Goal: Transaction & Acquisition: Purchase product/service

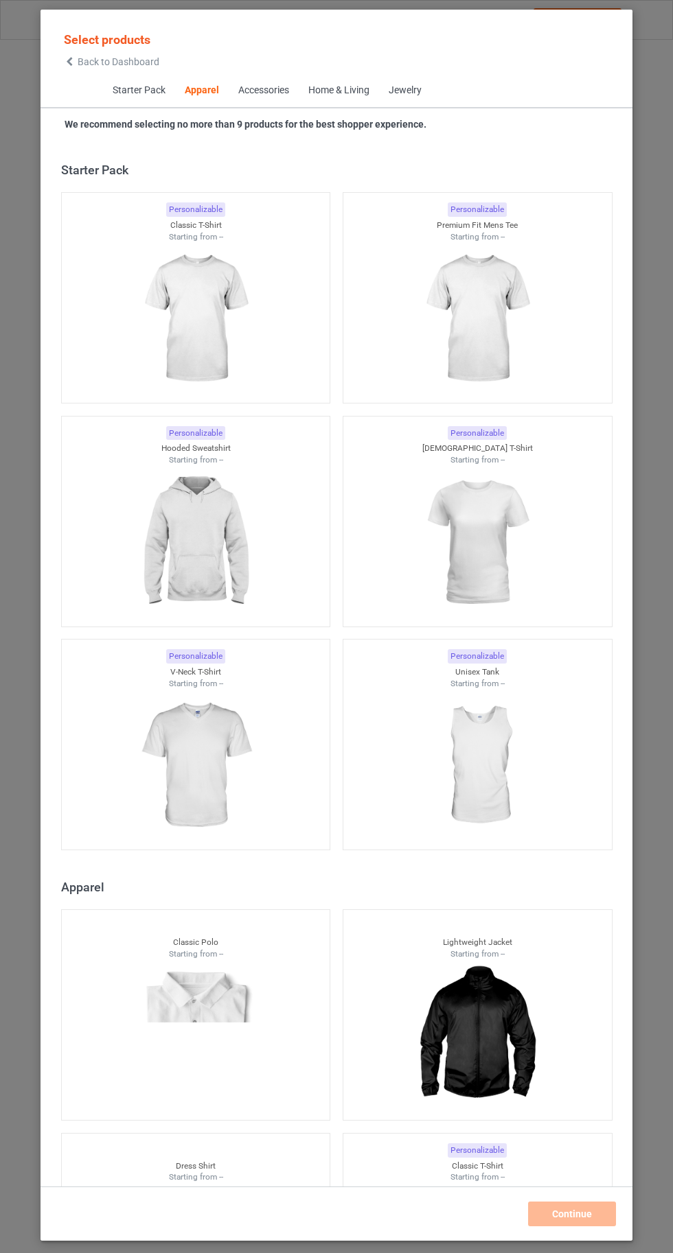
scroll to position [734, 0]
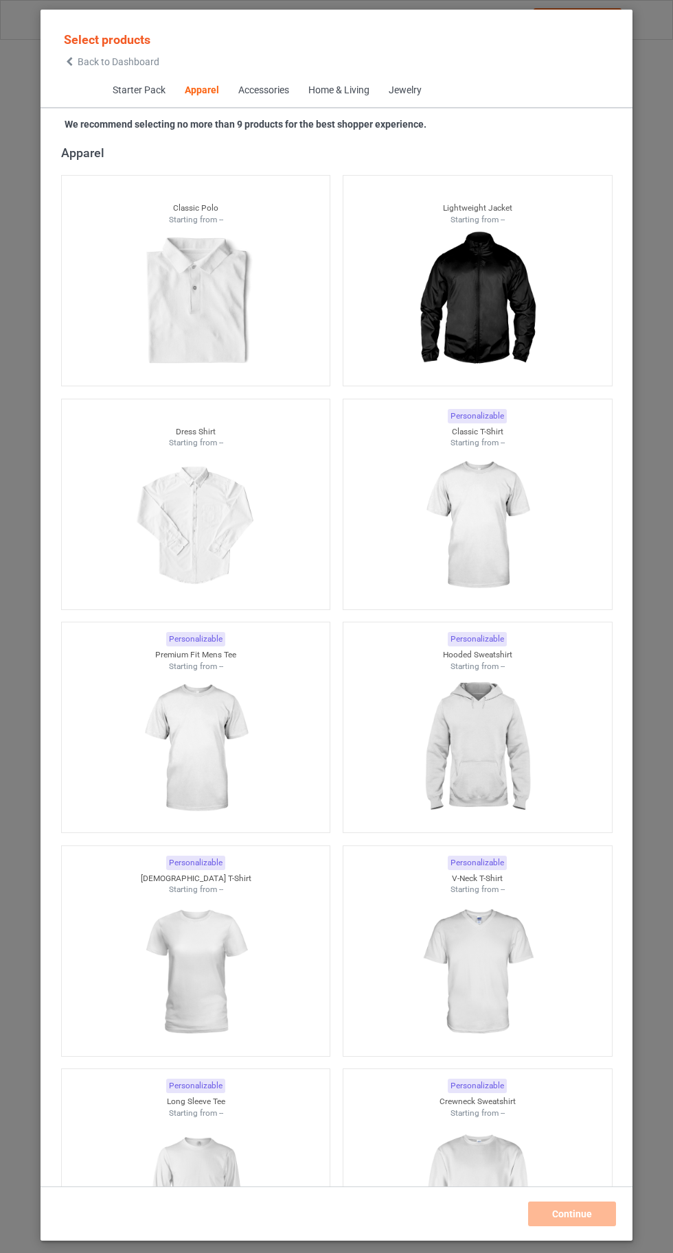
click at [502, 544] on img at bounding box center [476, 526] width 123 height 154
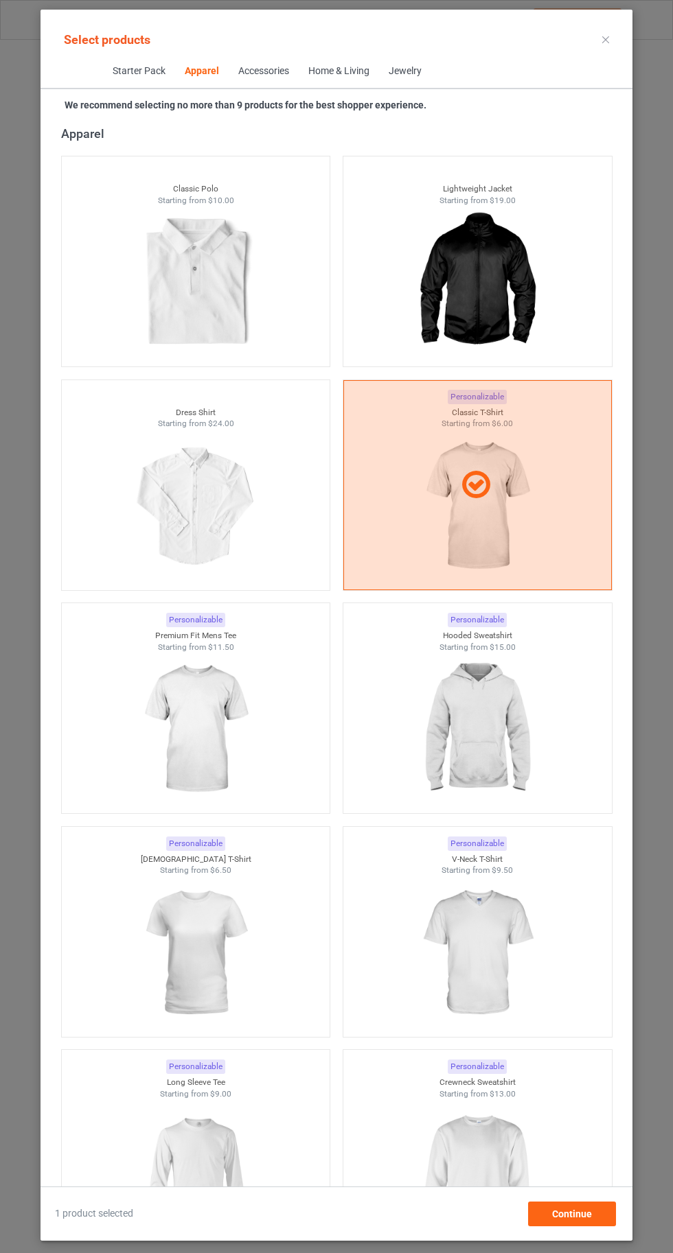
click at [507, 1161] on img at bounding box center [476, 1176] width 123 height 154
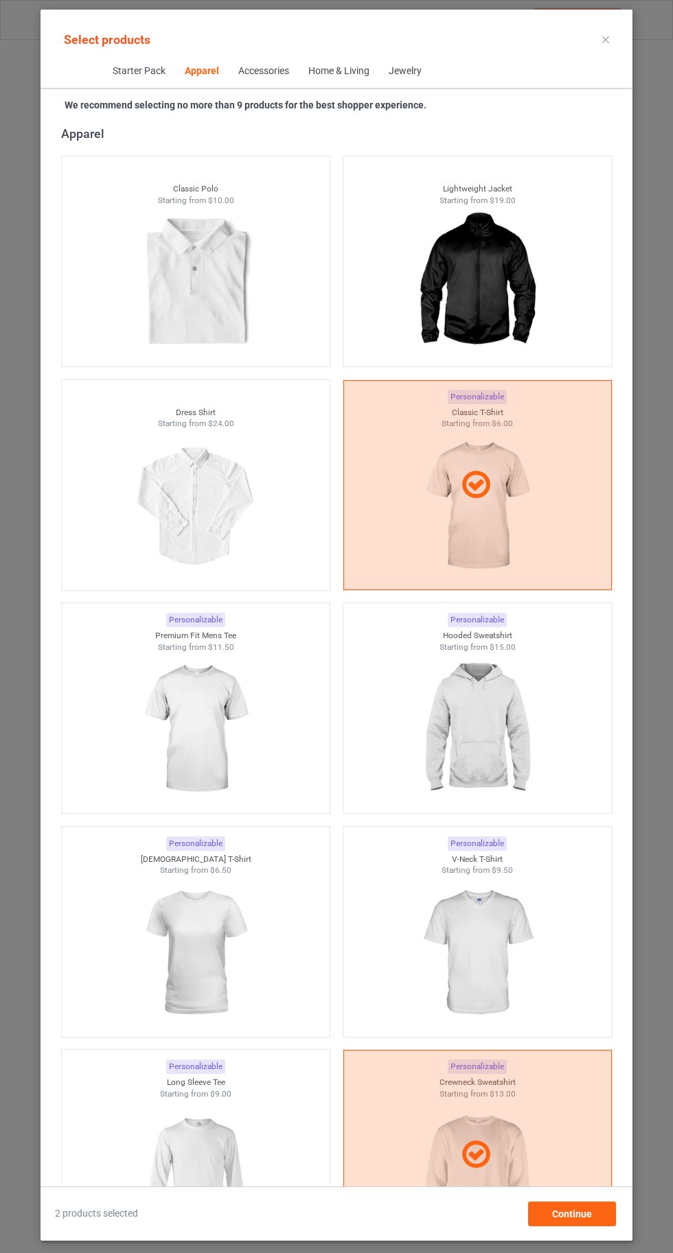
click at [239, 1185] on img at bounding box center [195, 1176] width 123 height 154
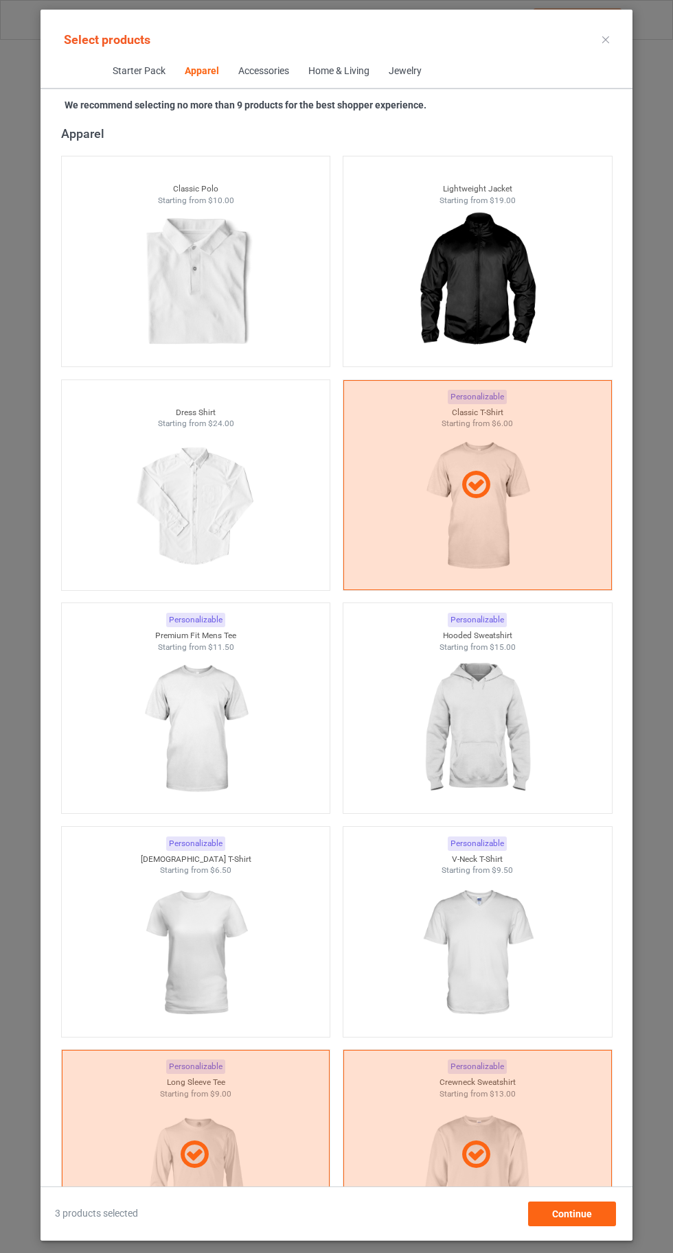
click at [222, 953] on img at bounding box center [195, 953] width 123 height 154
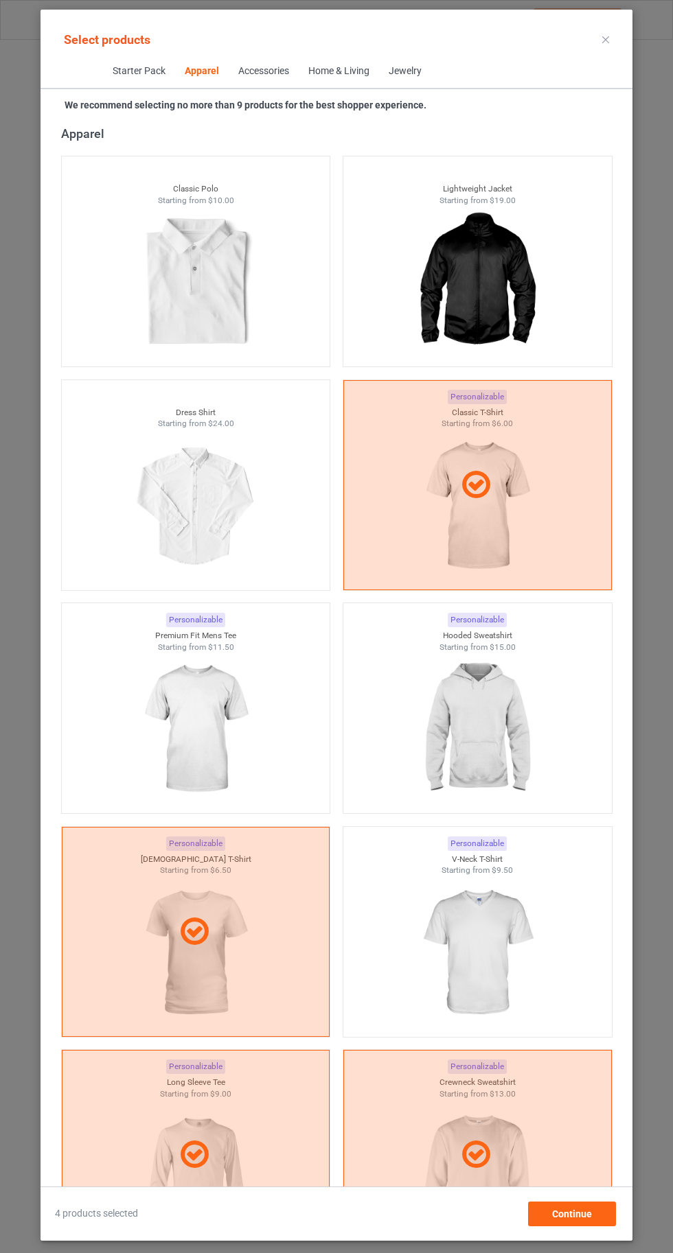
click at [471, 945] on img at bounding box center [476, 953] width 123 height 154
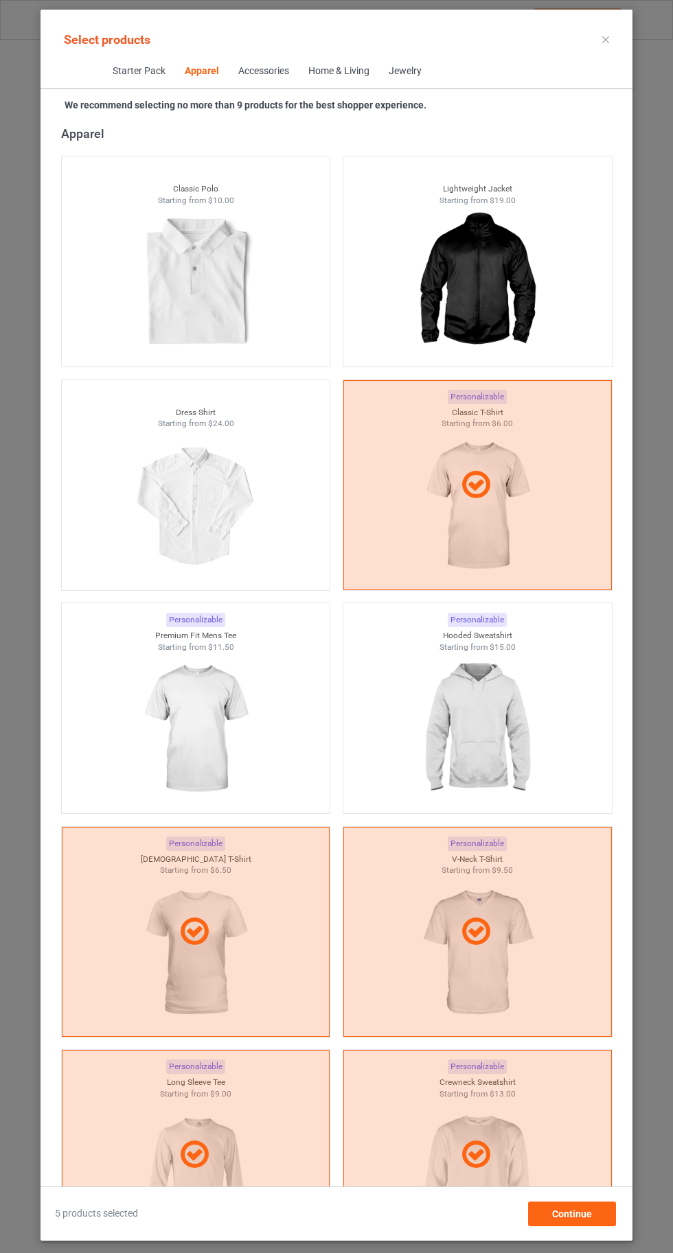
click at [511, 723] on img at bounding box center [476, 730] width 123 height 154
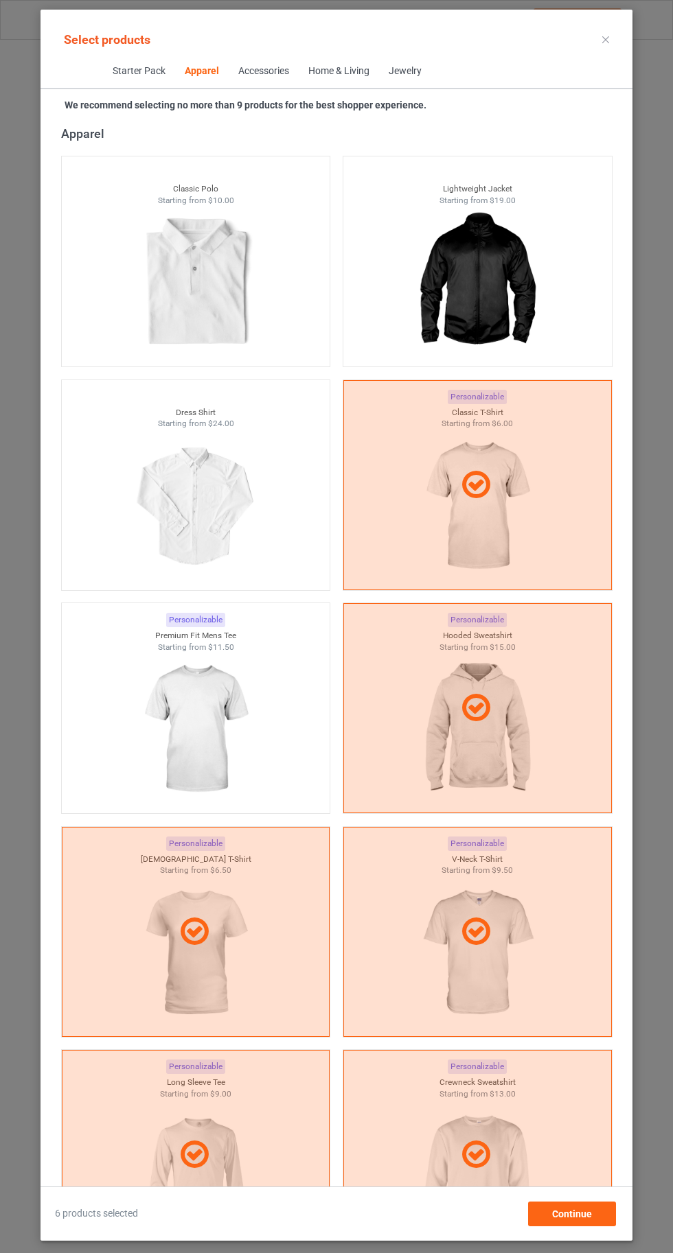
click at [227, 714] on img at bounding box center [195, 730] width 123 height 154
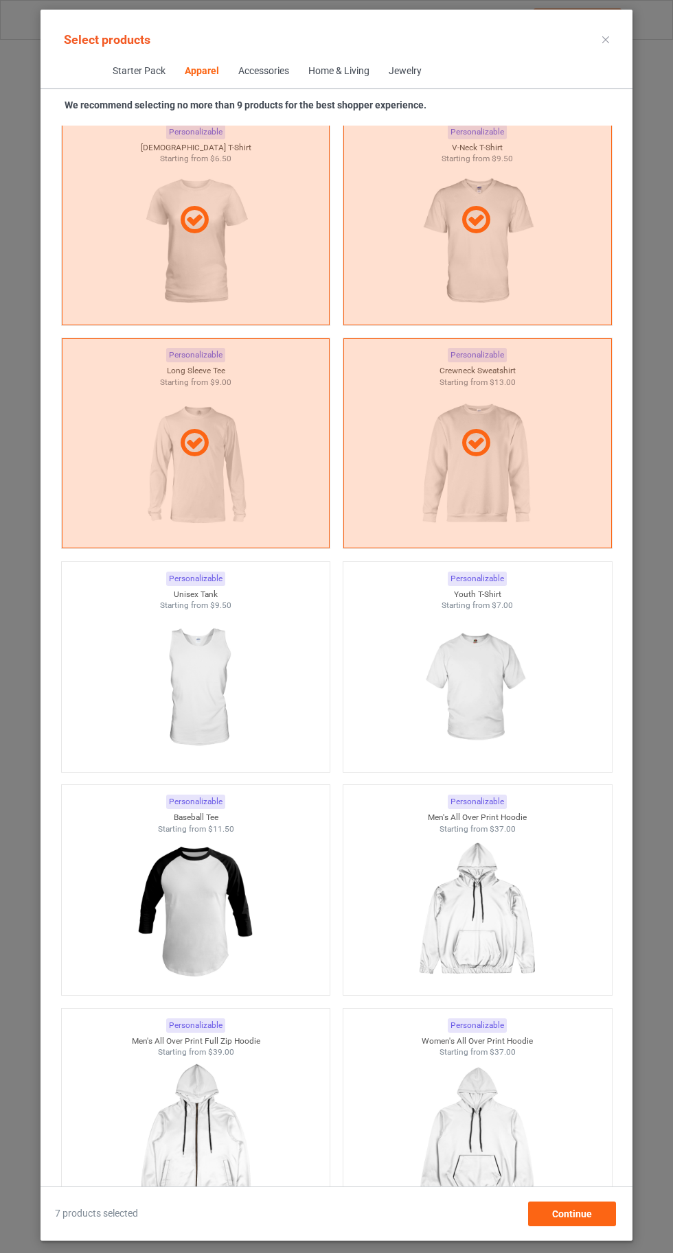
scroll to position [1519, 0]
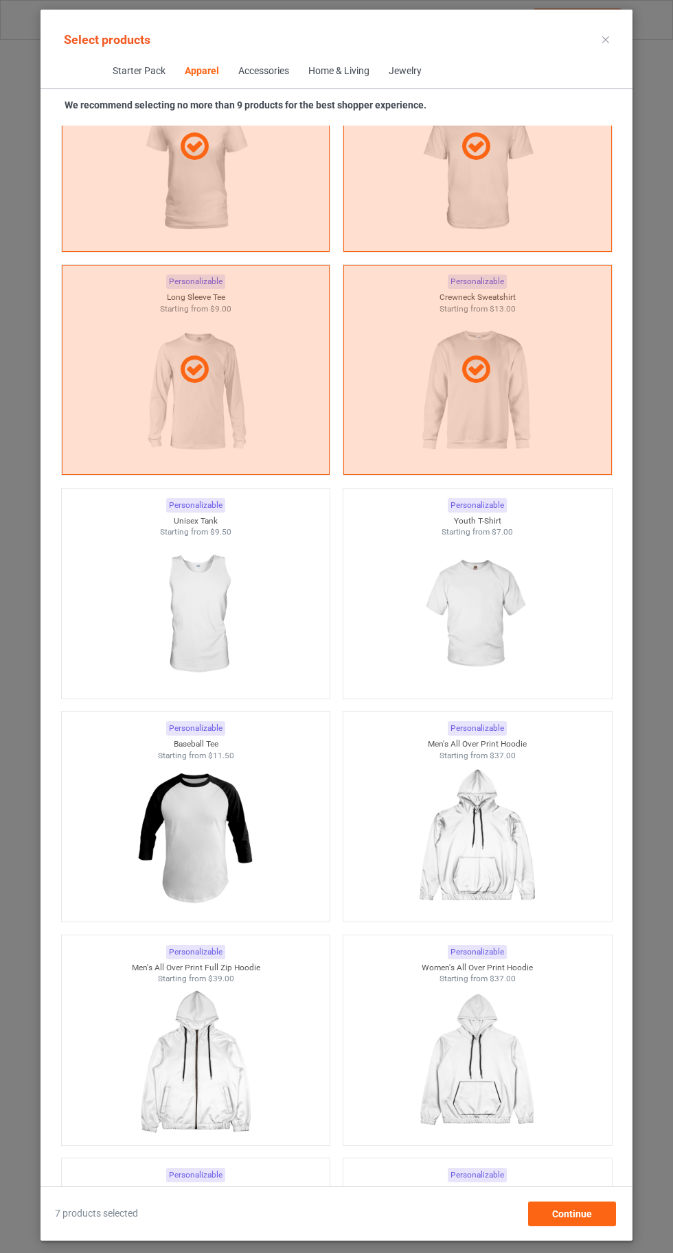
click at [509, 620] on img at bounding box center [476, 615] width 123 height 154
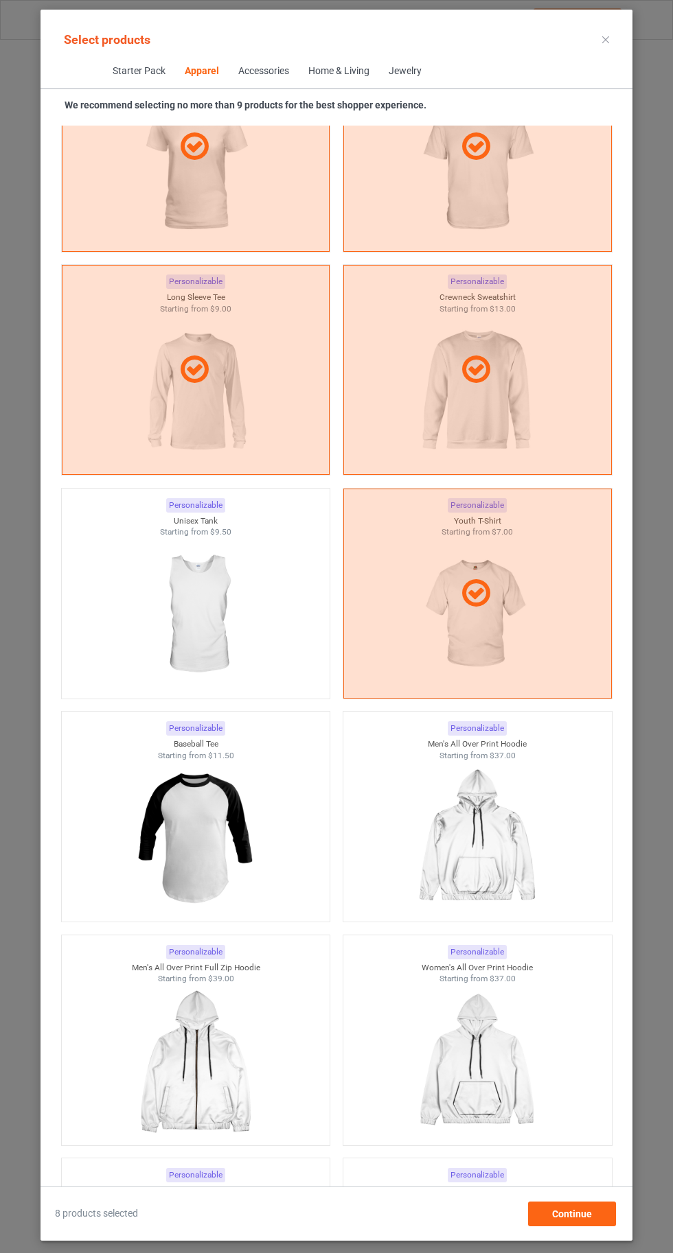
click at [607, 36] on icon at bounding box center [605, 39] width 7 height 7
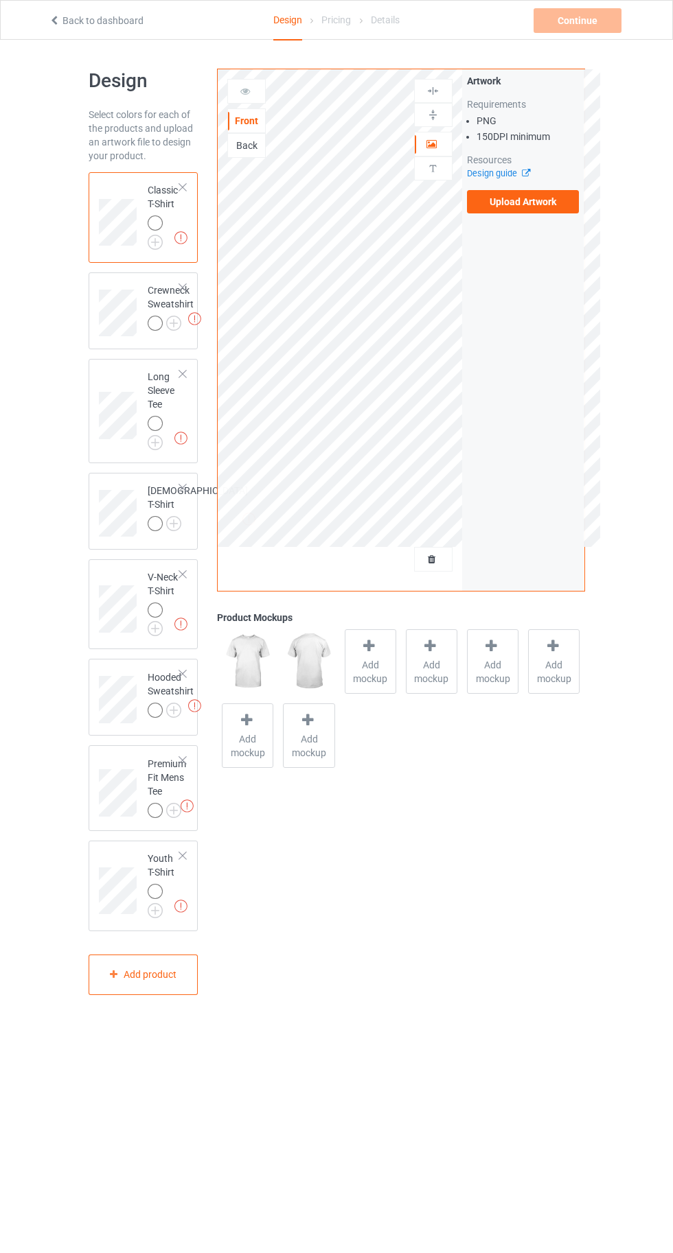
click at [0, 0] on img at bounding box center [0, 0] width 0 height 0
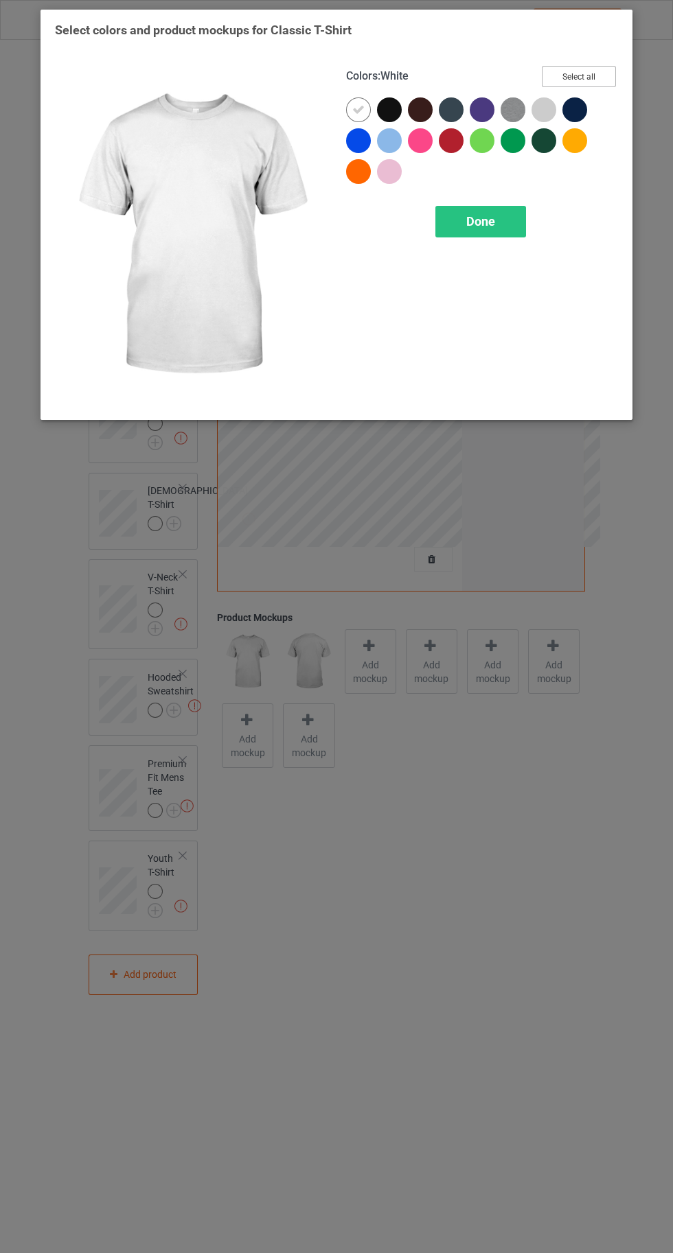
click at [582, 71] on button "Select all" at bounding box center [578, 76] width 74 height 21
click at [353, 104] on icon at bounding box center [358, 110] width 12 height 12
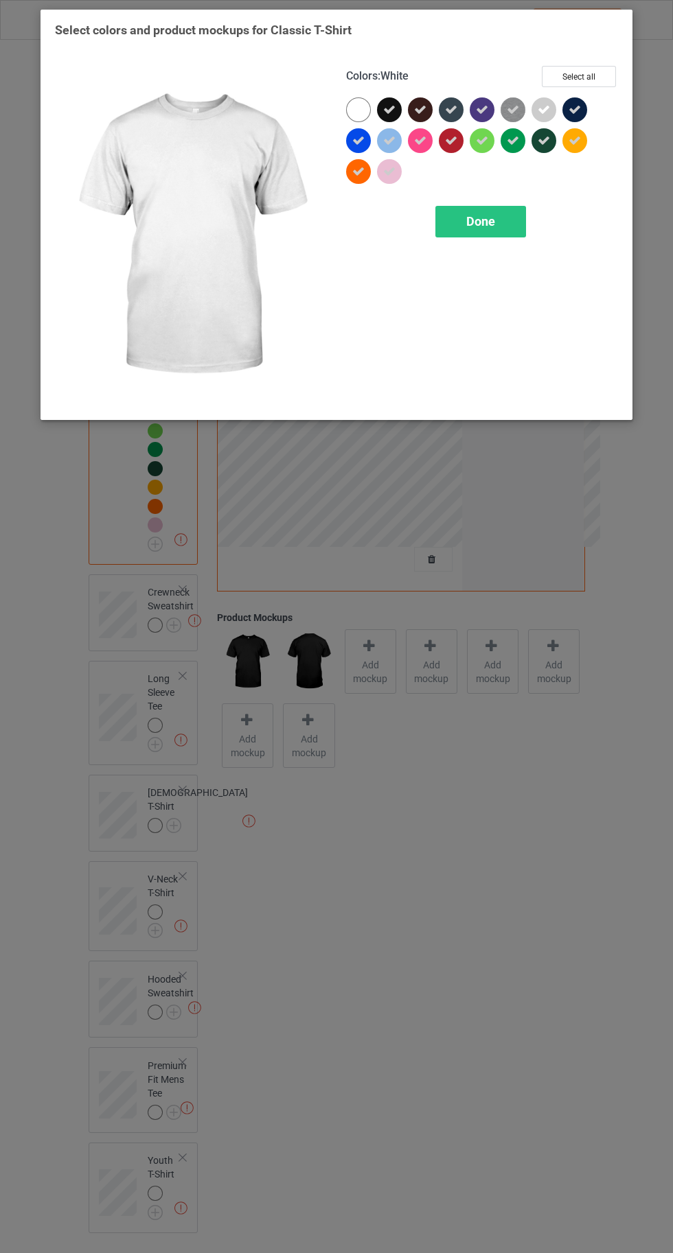
click at [476, 226] on span "Done" at bounding box center [480, 221] width 29 height 14
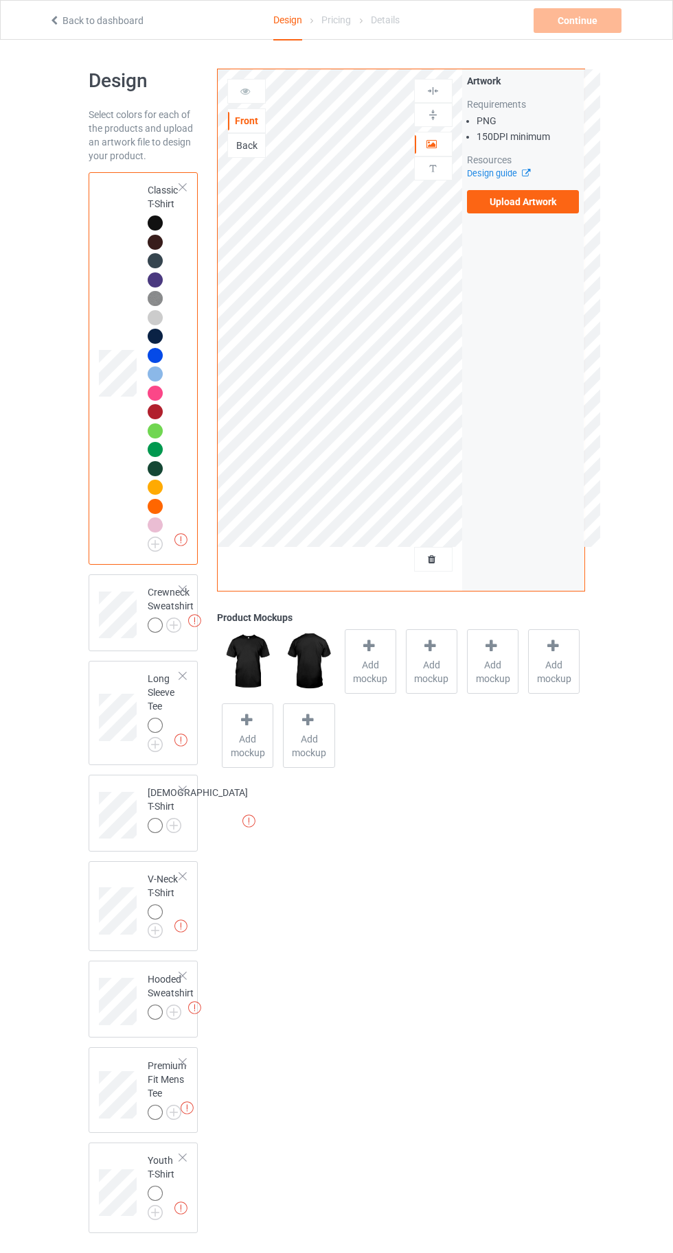
click at [0, 0] on img at bounding box center [0, 0] width 0 height 0
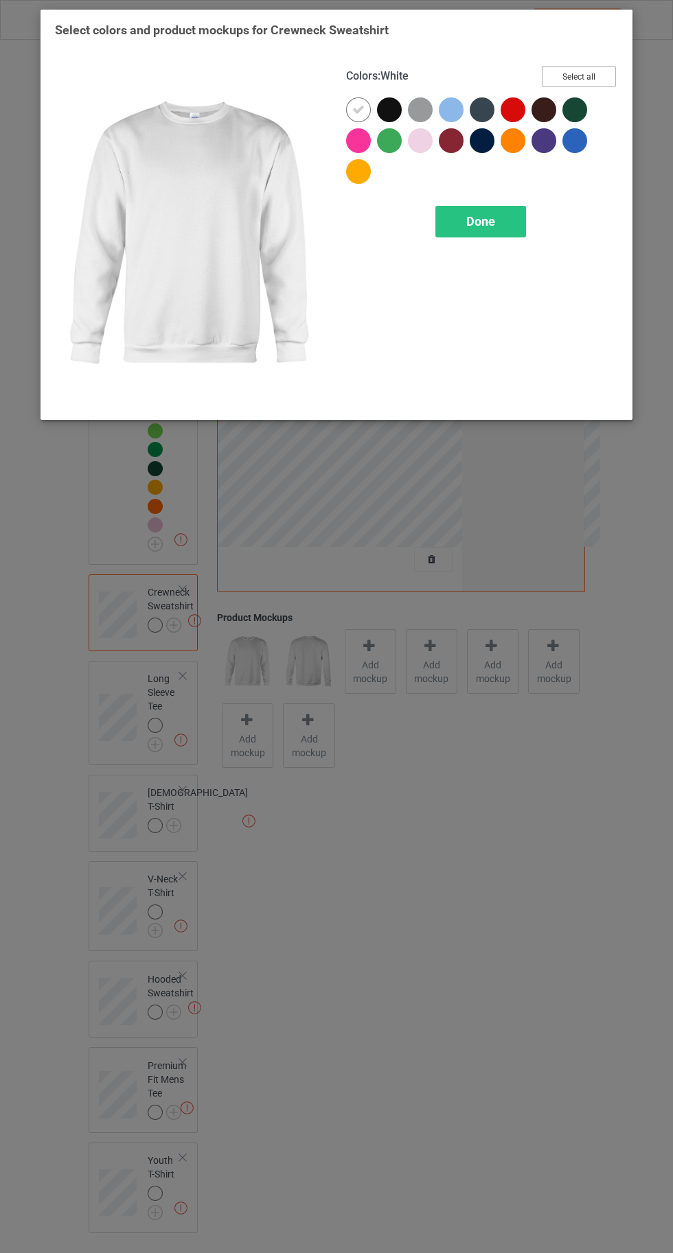
click at [575, 71] on button "Select all" at bounding box center [578, 76] width 74 height 21
click at [358, 109] on icon at bounding box center [358, 110] width 12 height 12
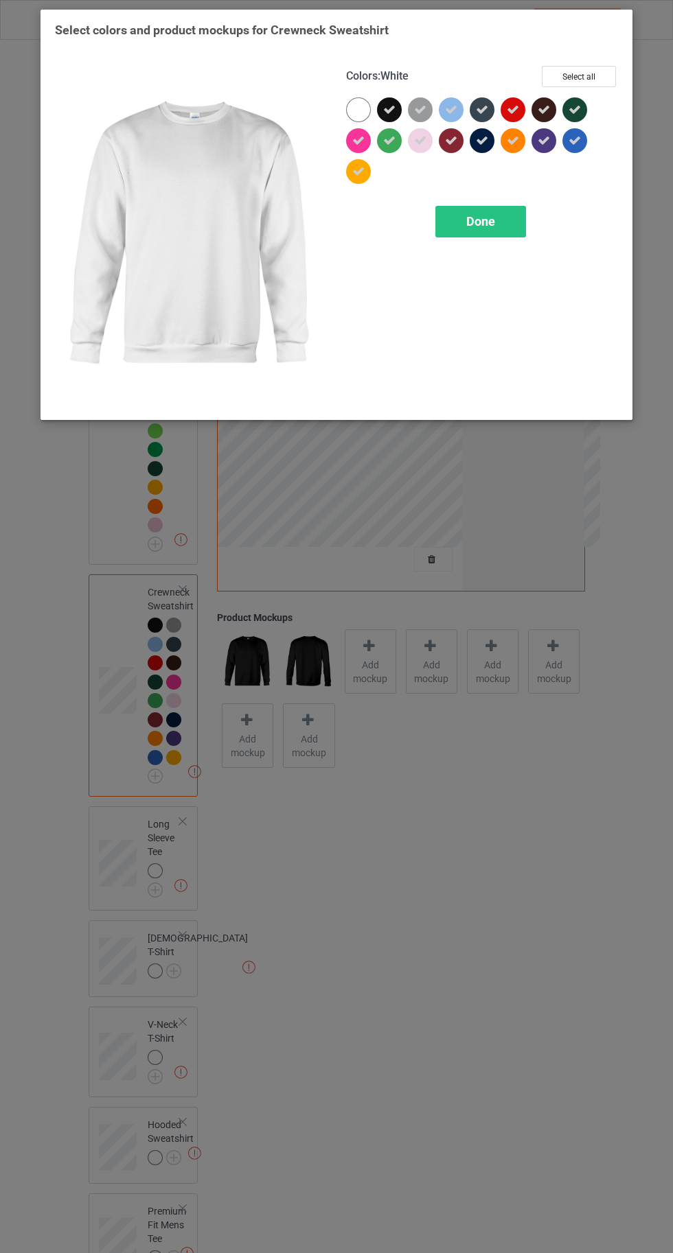
click at [498, 235] on div "Done" at bounding box center [480, 222] width 91 height 32
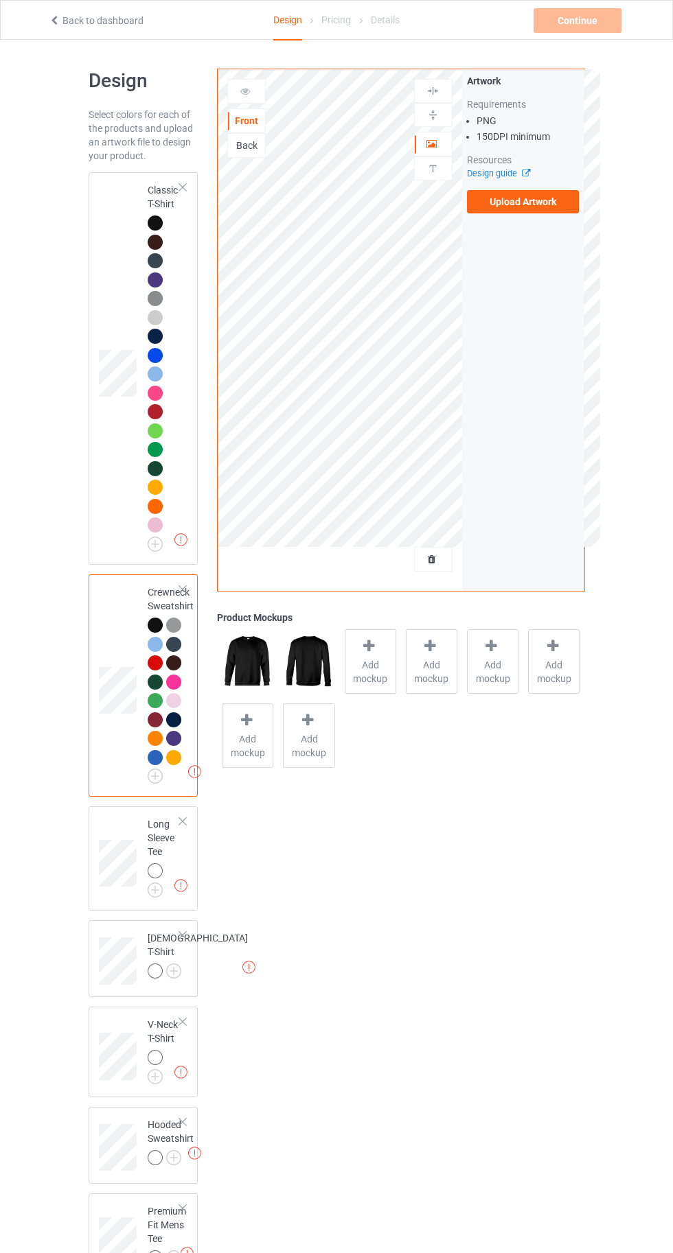
scroll to position [135, 0]
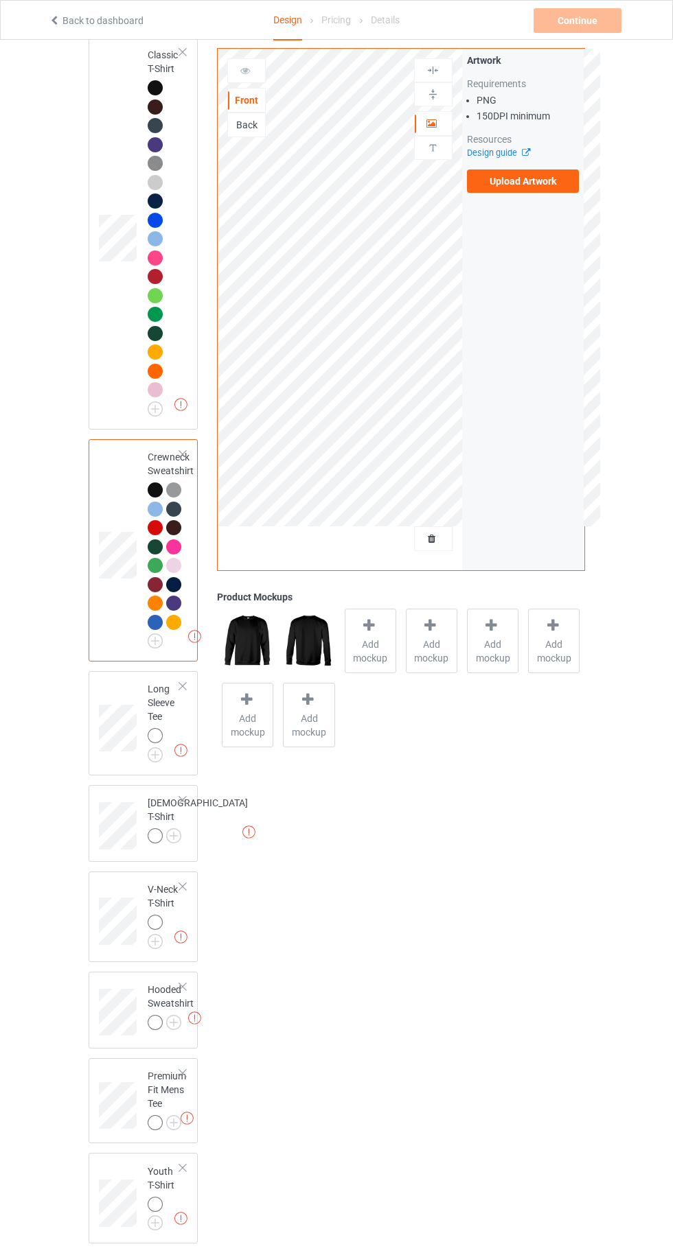
click at [0, 0] on img at bounding box center [0, 0] width 0 height 0
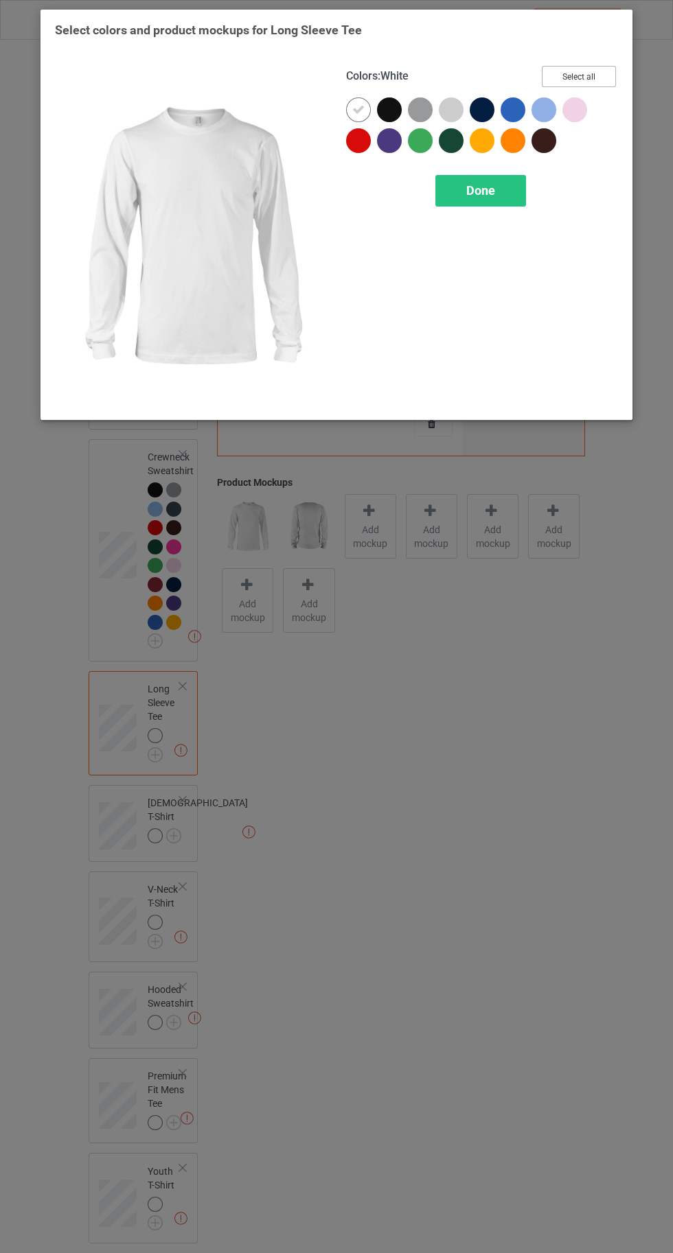
click at [590, 70] on button "Select all" at bounding box center [578, 76] width 74 height 21
click at [360, 104] on icon at bounding box center [358, 110] width 12 height 12
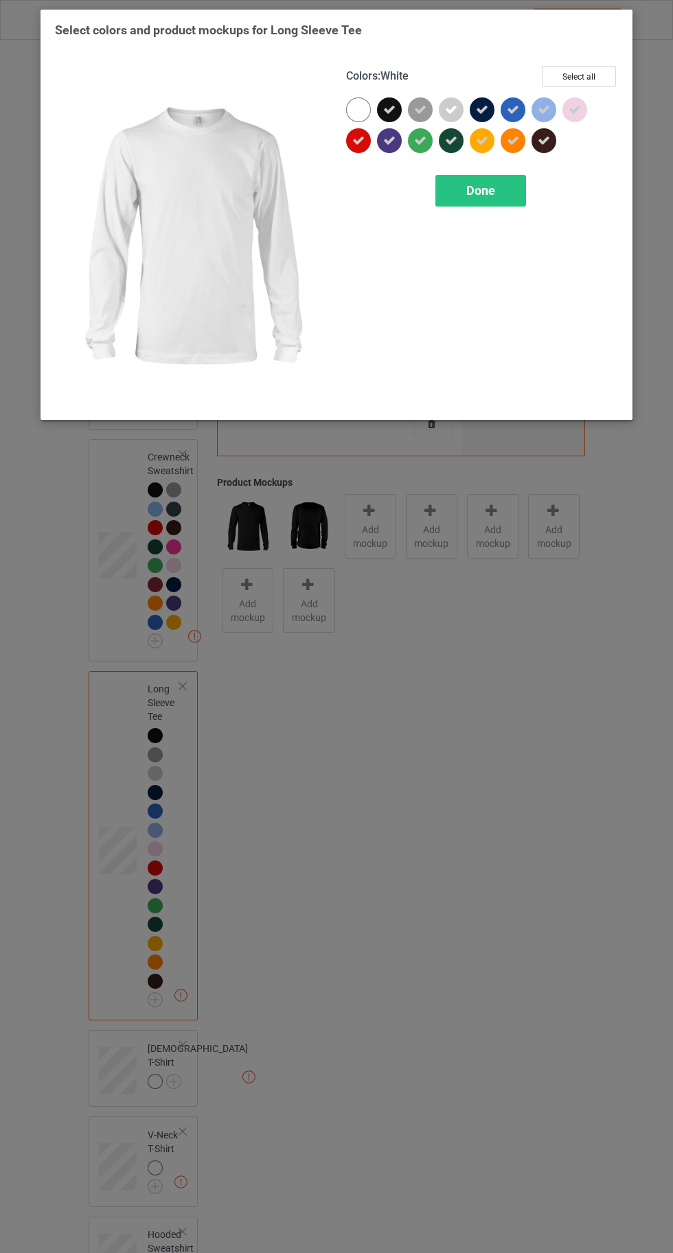
click at [484, 196] on span "Done" at bounding box center [480, 190] width 29 height 14
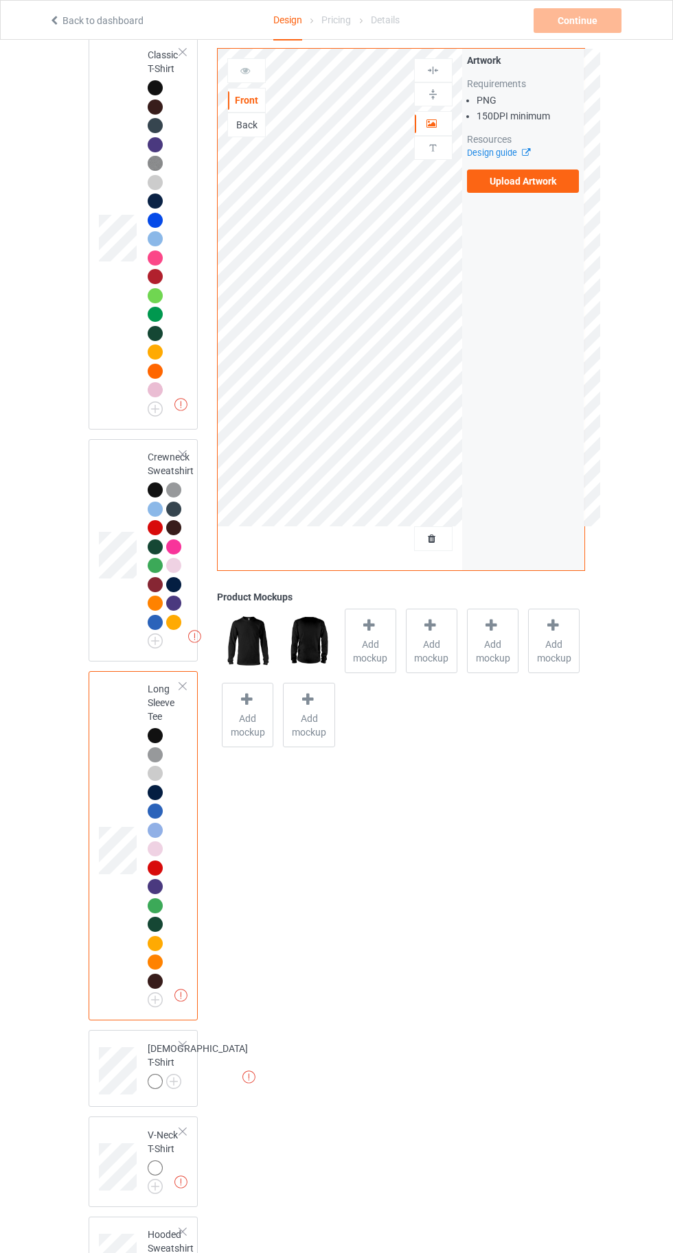
scroll to position [380, 0]
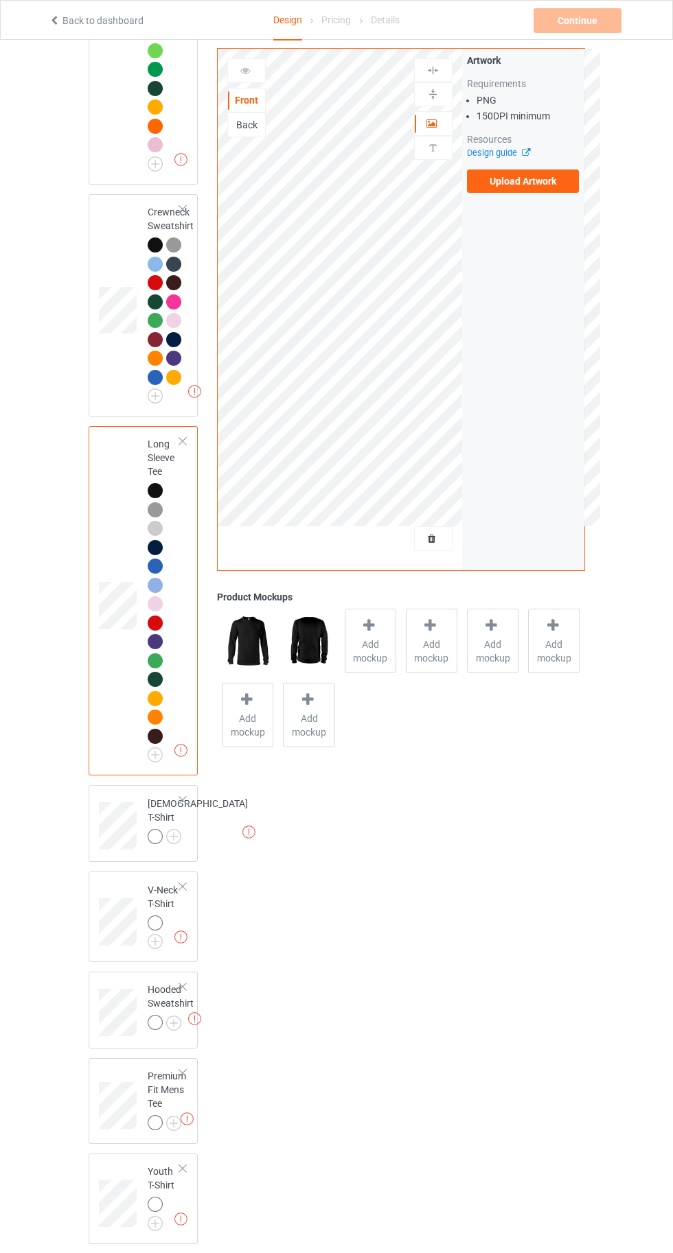
click at [0, 0] on img at bounding box center [0, 0] width 0 height 0
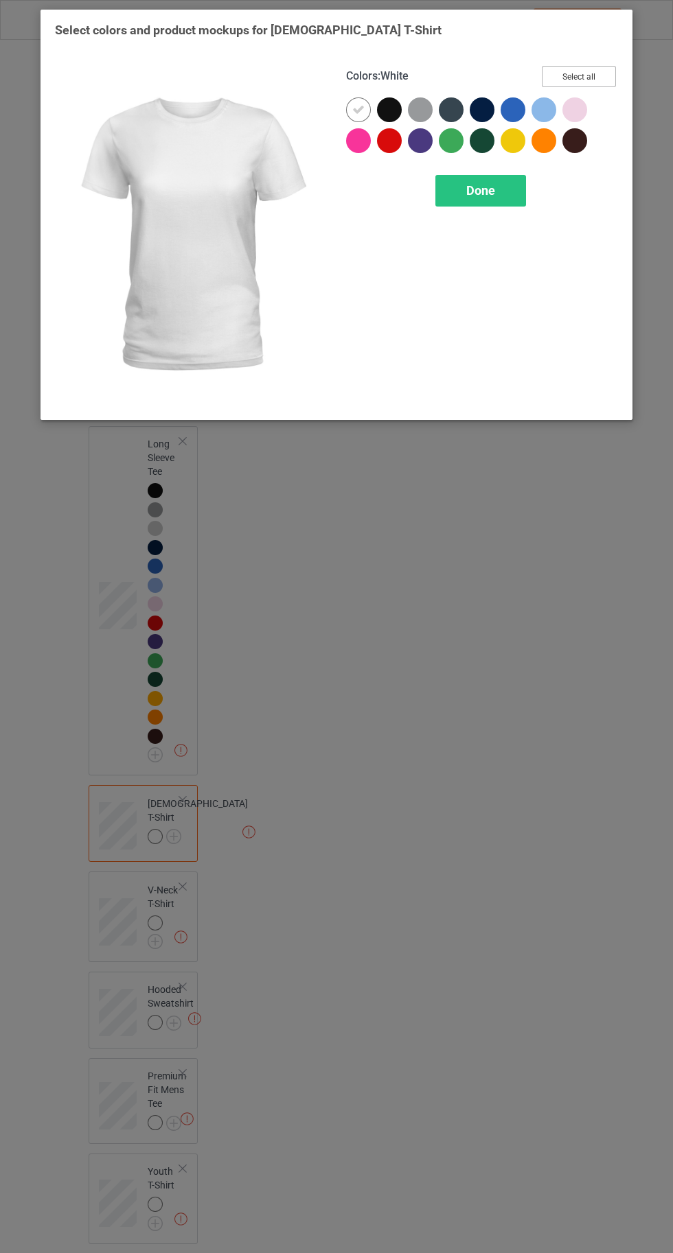
click at [601, 73] on button "Select all" at bounding box center [578, 76] width 74 height 21
click at [358, 109] on icon at bounding box center [358, 110] width 12 height 12
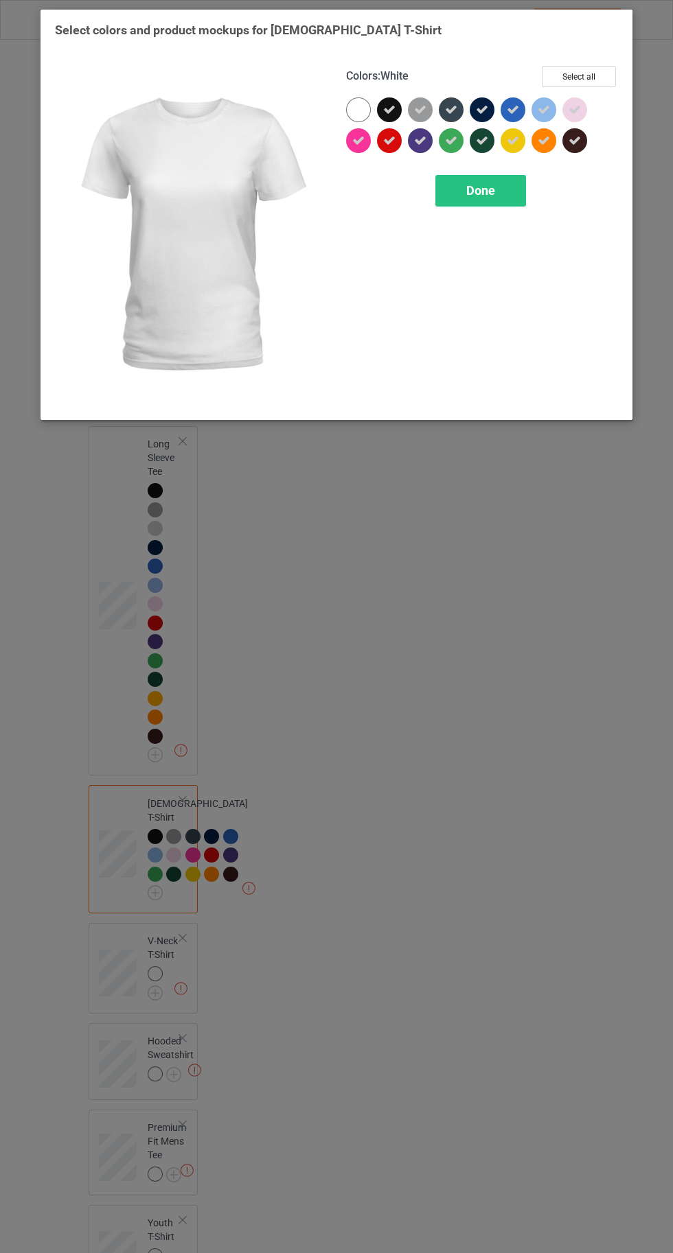
click at [460, 193] on div "Done" at bounding box center [480, 191] width 91 height 32
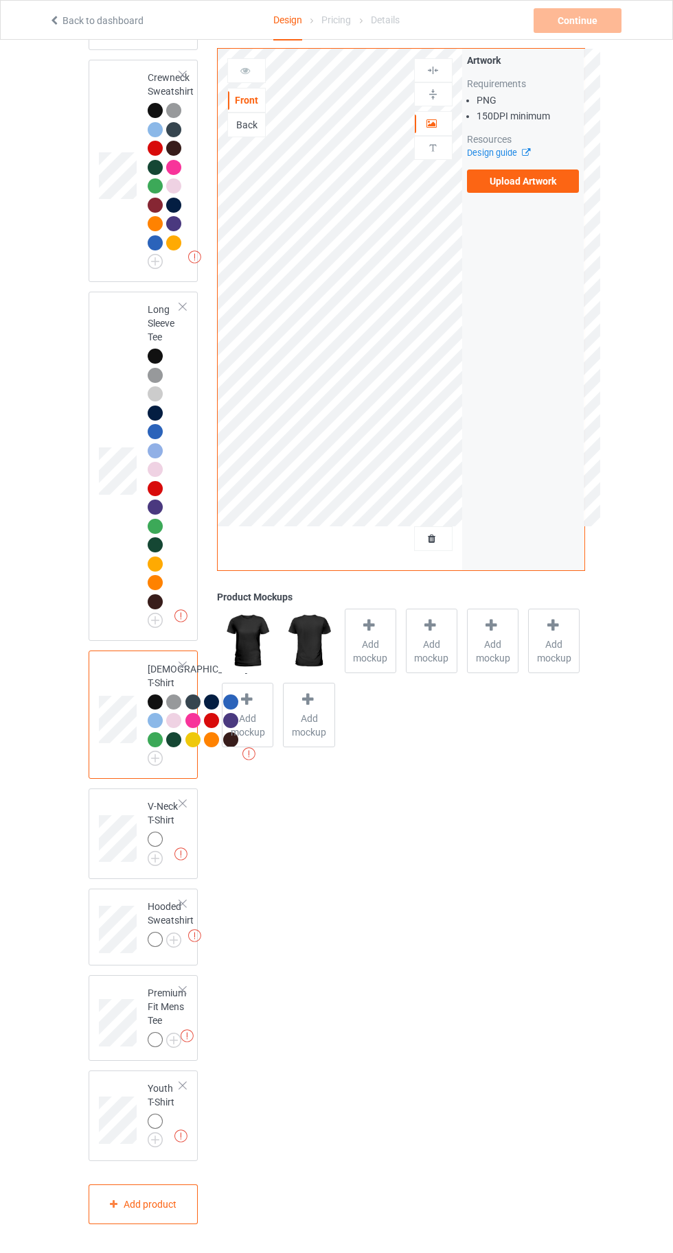
scroll to position [644, 0]
click at [0, 0] on img at bounding box center [0, 0] width 0 height 0
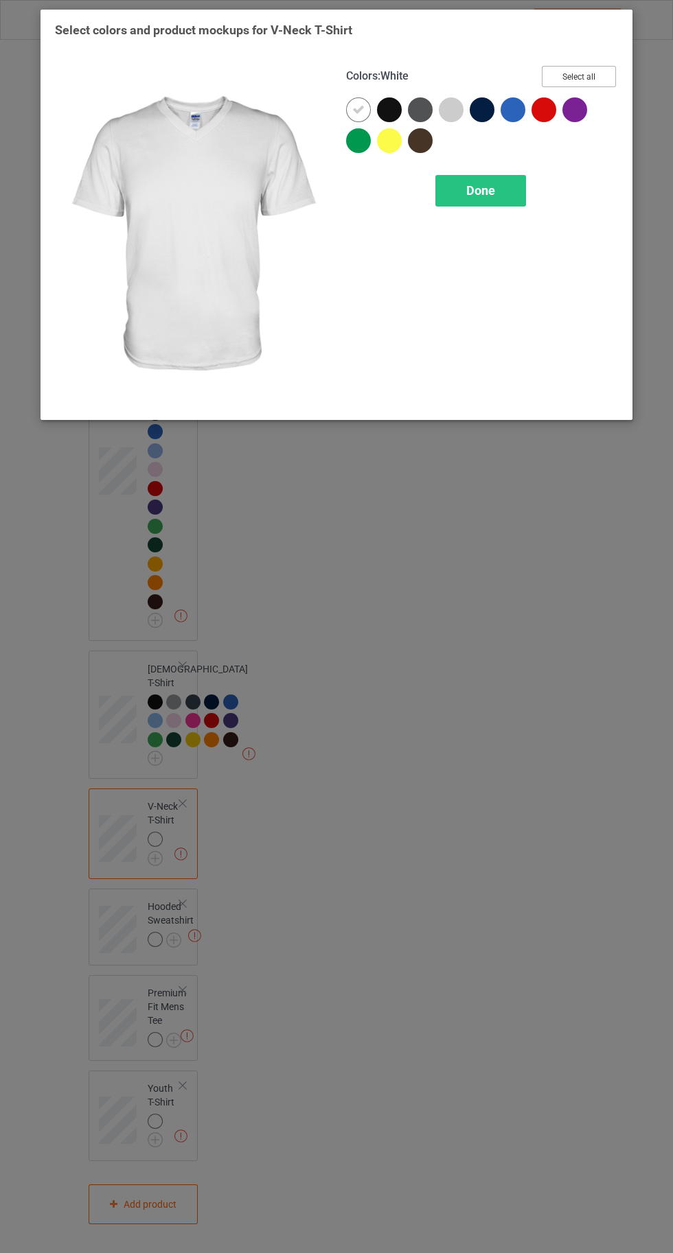
click at [573, 69] on button "Select all" at bounding box center [578, 76] width 74 height 21
click at [358, 108] on icon at bounding box center [358, 110] width 12 height 12
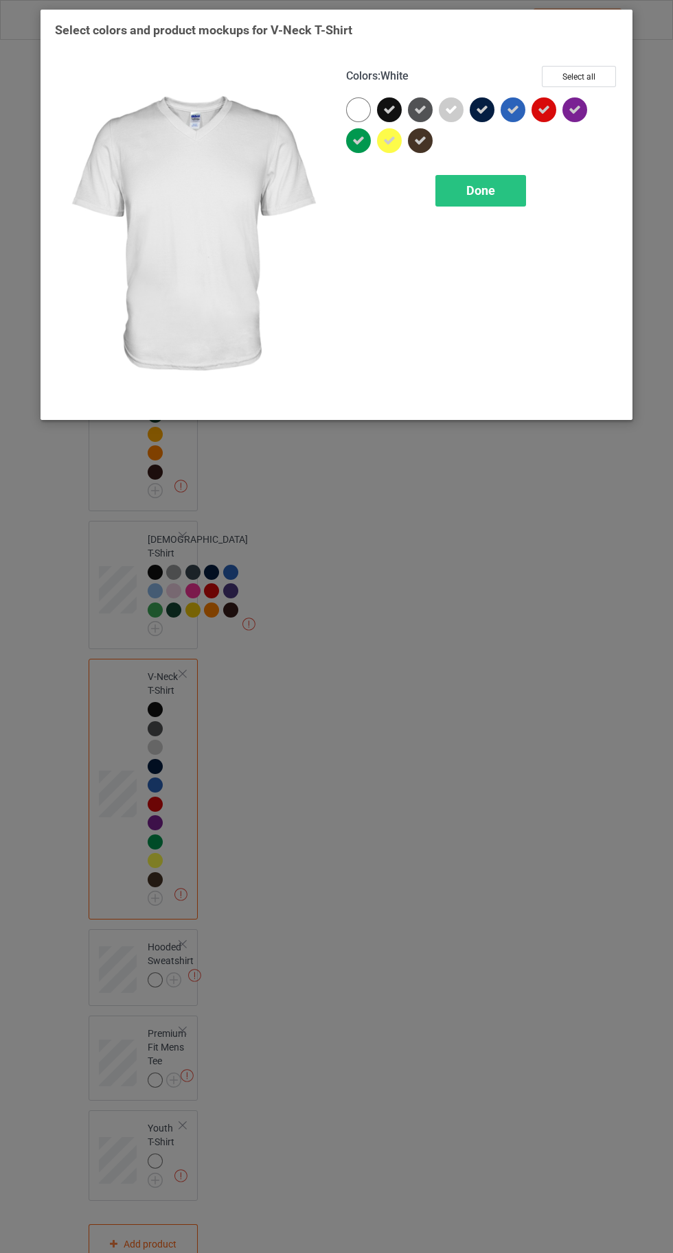
click at [480, 189] on span "Done" at bounding box center [480, 190] width 29 height 14
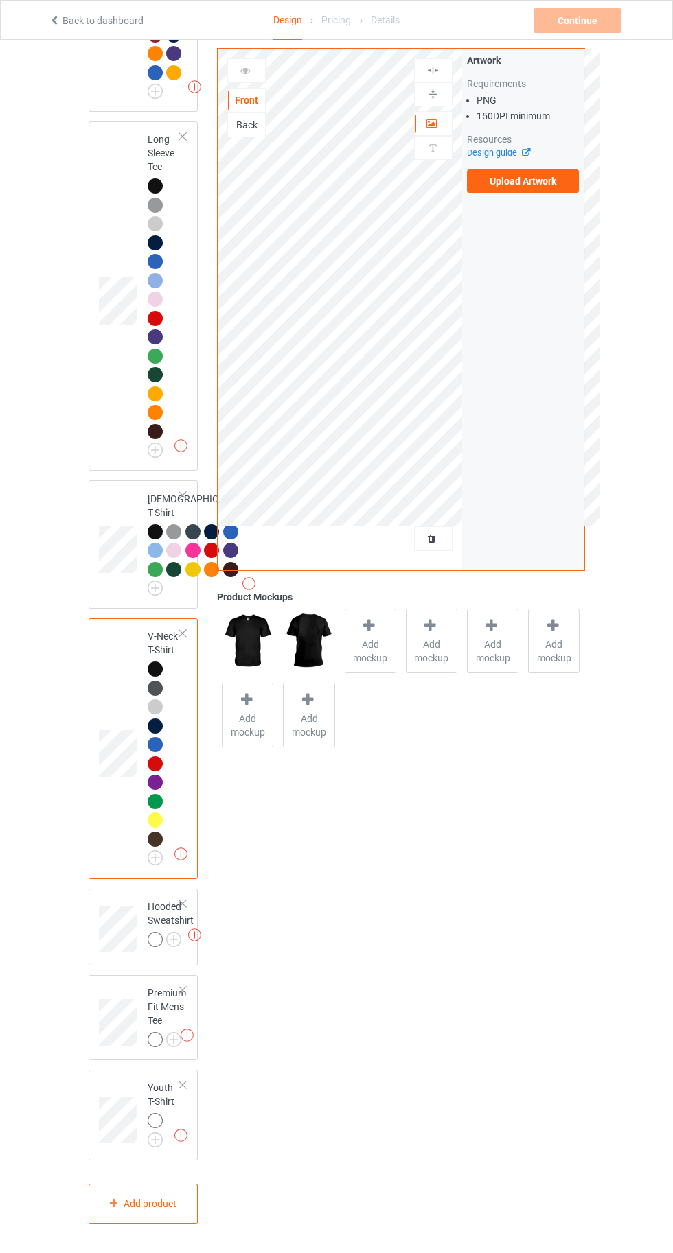
scroll to position [814, 0]
click at [0, 0] on img at bounding box center [0, 0] width 0 height 0
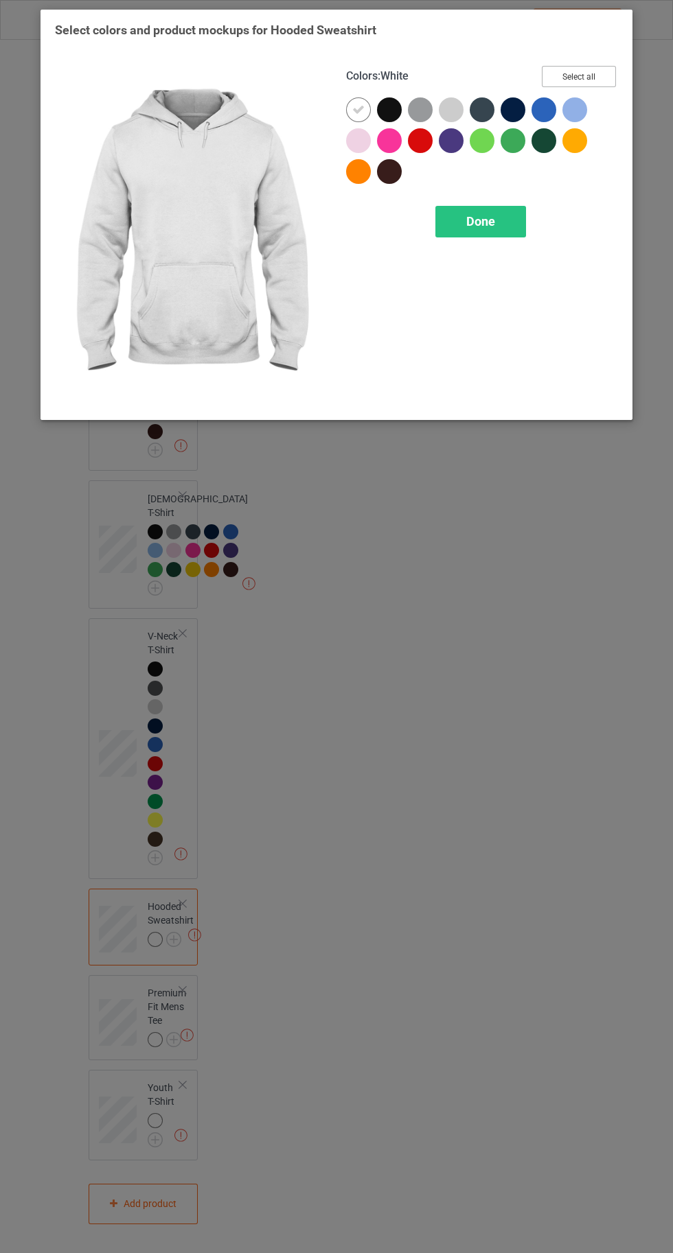
click at [602, 74] on button "Select all" at bounding box center [578, 76] width 74 height 21
click at [358, 109] on icon at bounding box center [358, 110] width 12 height 12
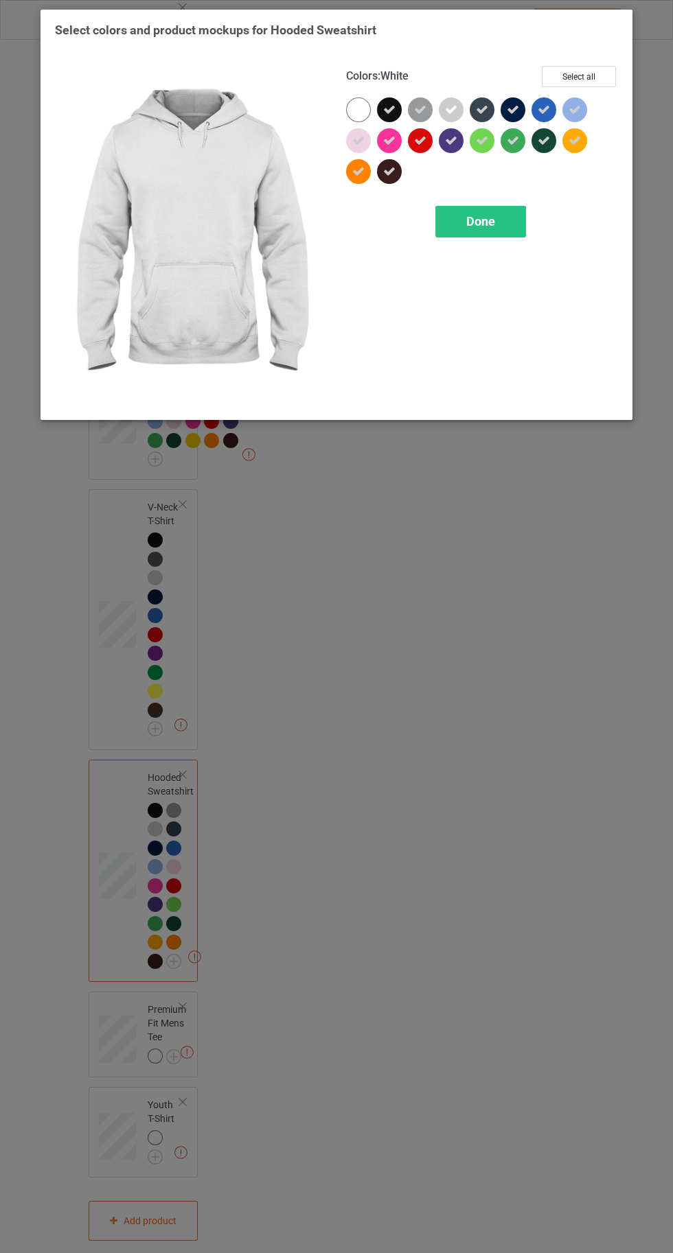
click at [460, 236] on div "Done" at bounding box center [480, 222] width 91 height 32
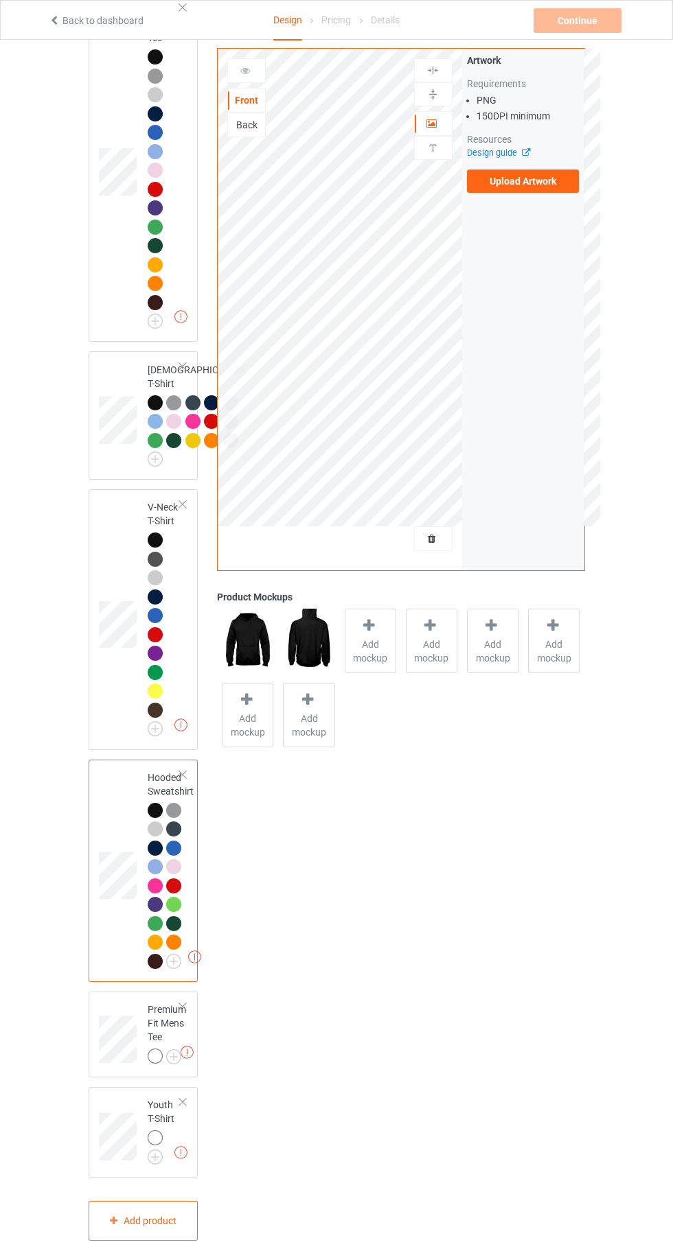
scroll to position [960, 0]
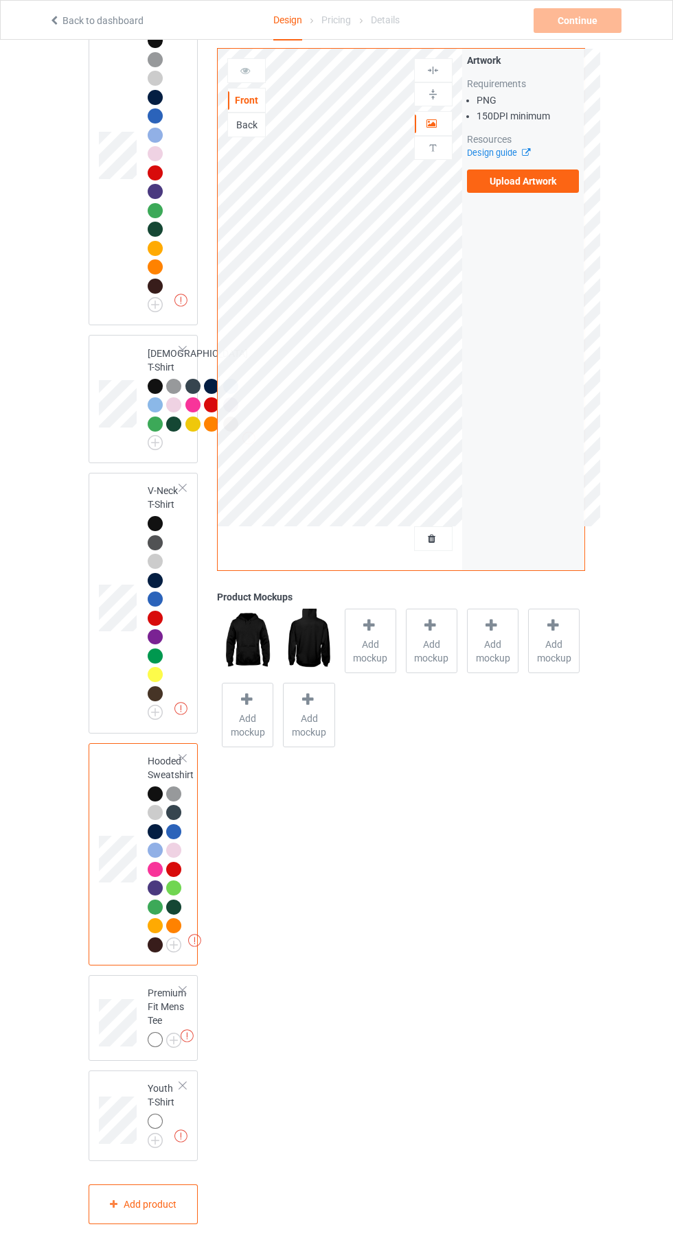
click at [189, 1042] on img at bounding box center [186, 1035] width 13 height 13
click at [0, 0] on img at bounding box center [0, 0] width 0 height 0
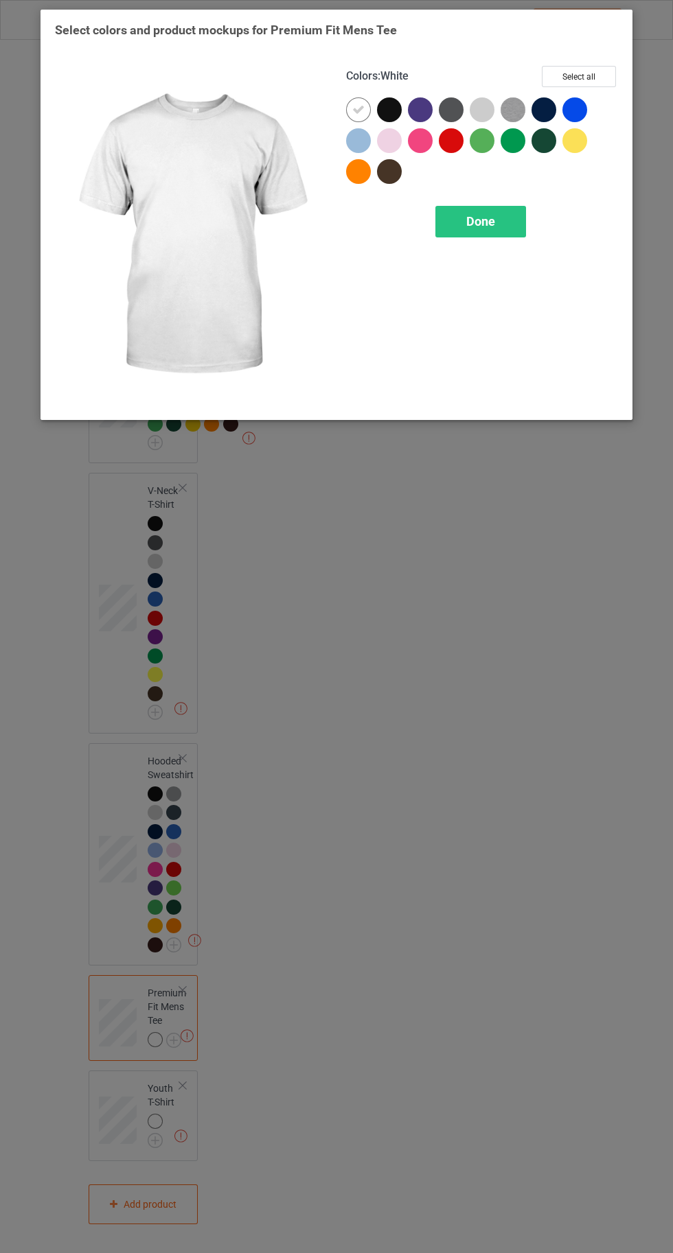
click at [581, 72] on button "Select all" at bounding box center [578, 76] width 74 height 21
click at [358, 109] on icon at bounding box center [358, 110] width 12 height 12
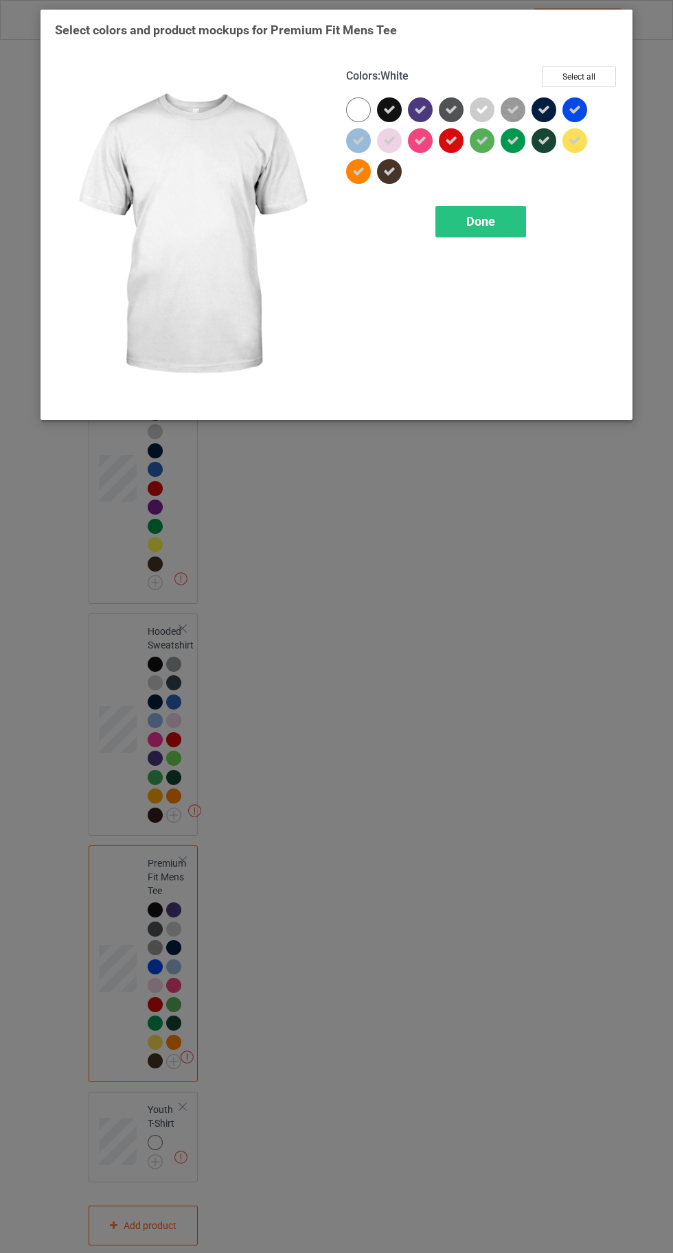
click at [481, 236] on div "Done" at bounding box center [480, 222] width 91 height 32
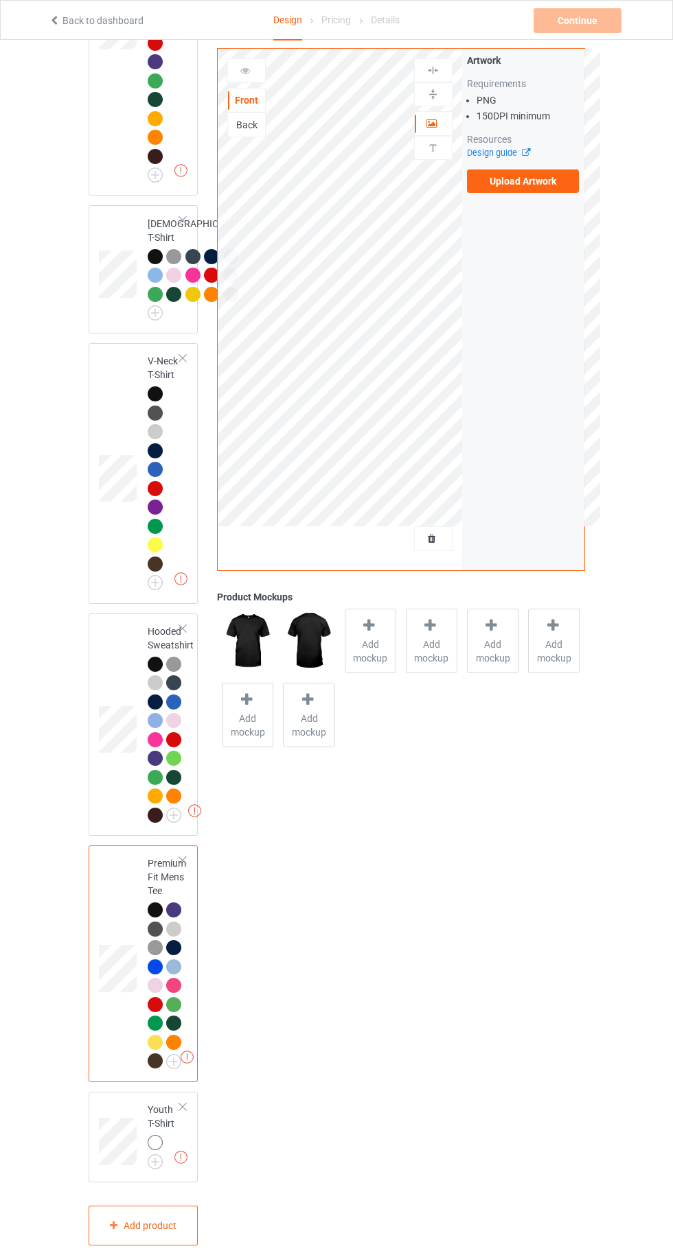
scroll to position [1111, 0]
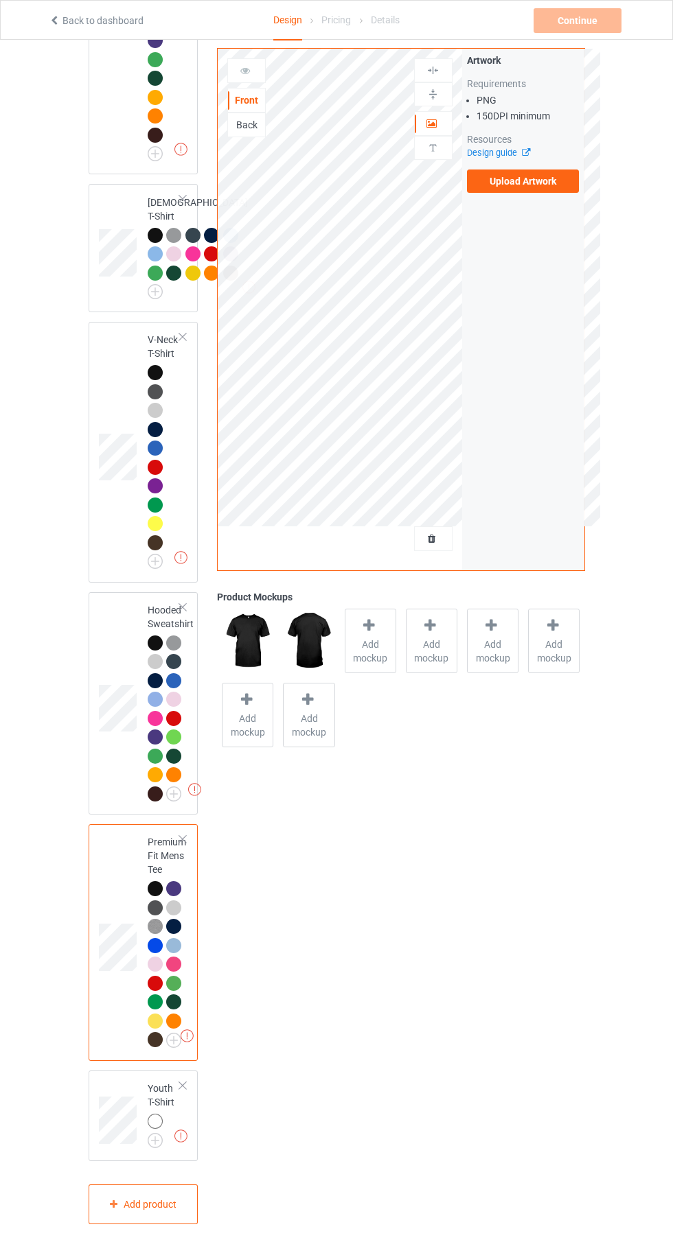
click at [0, 0] on img at bounding box center [0, 0] width 0 height 0
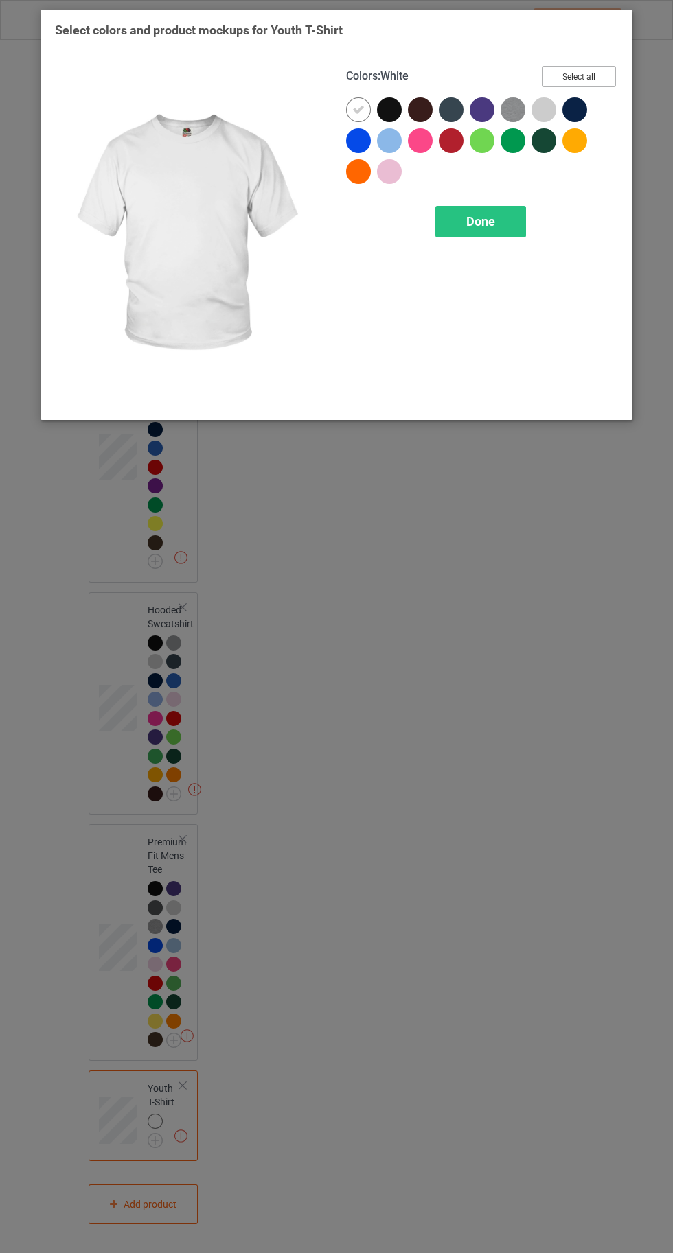
click at [605, 72] on button "Select all" at bounding box center [578, 76] width 74 height 21
click at [355, 104] on icon at bounding box center [358, 110] width 12 height 12
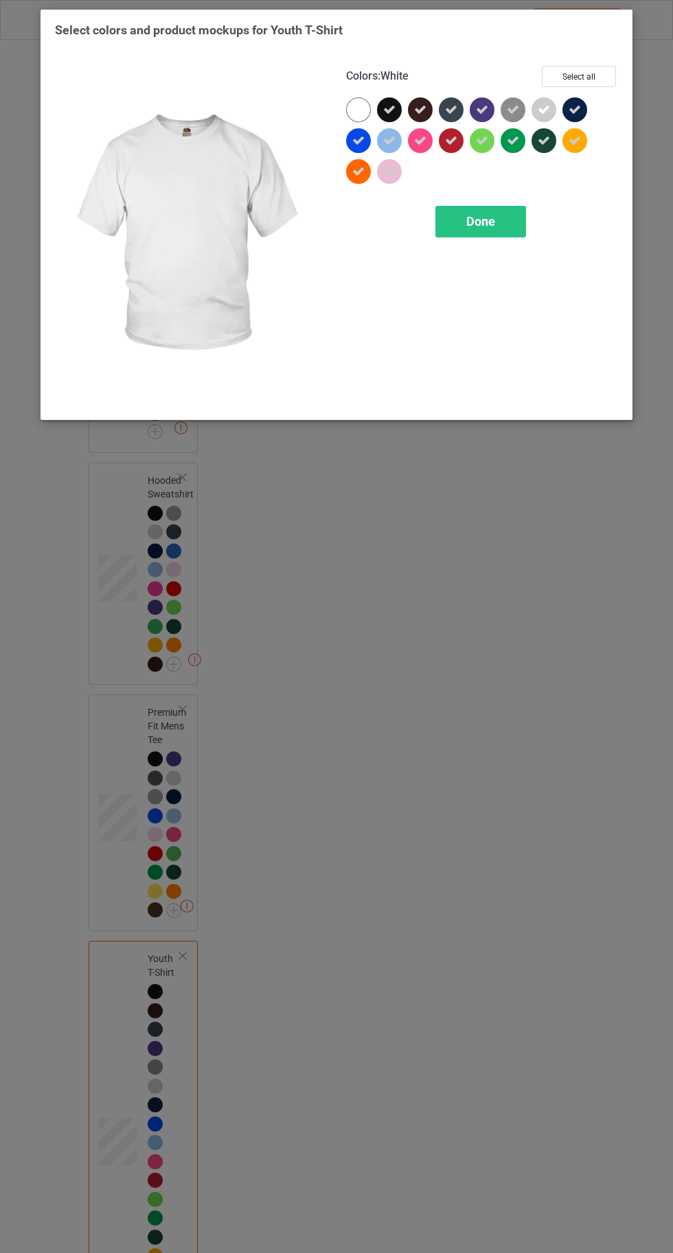
click at [482, 220] on span "Done" at bounding box center [480, 221] width 29 height 14
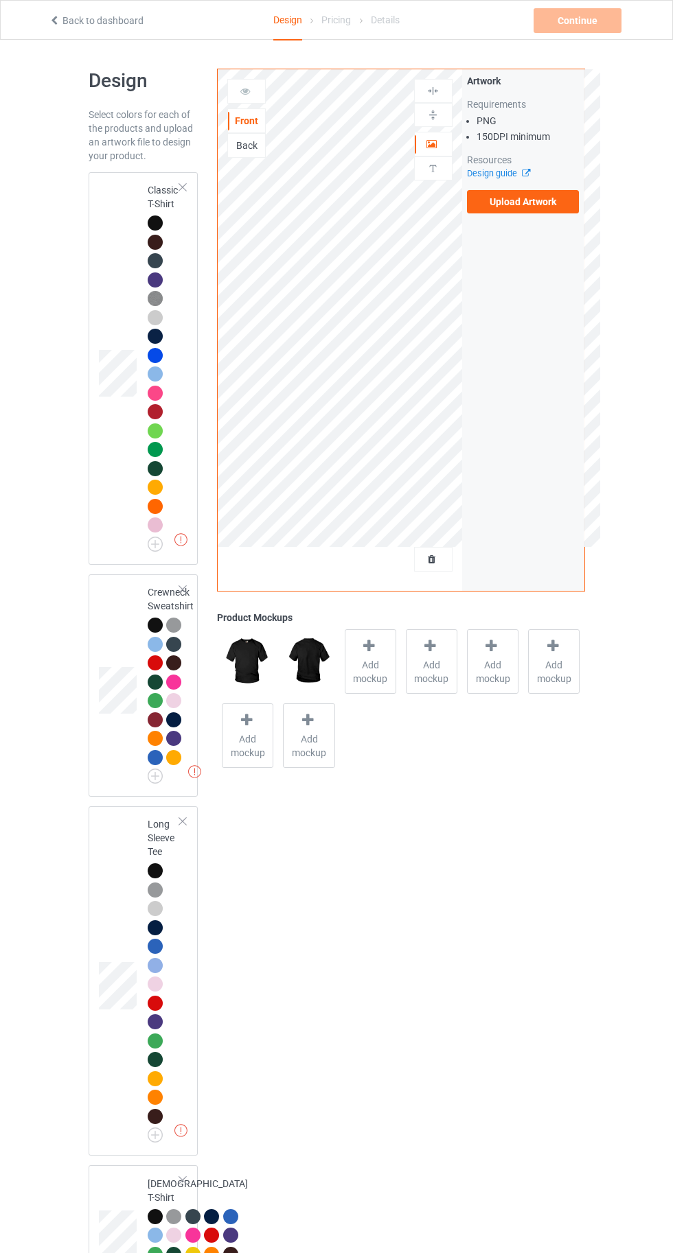
click at [148, 222] on div at bounding box center [155, 222] width 15 height 15
click at [373, 654] on div at bounding box center [369, 648] width 19 height 20
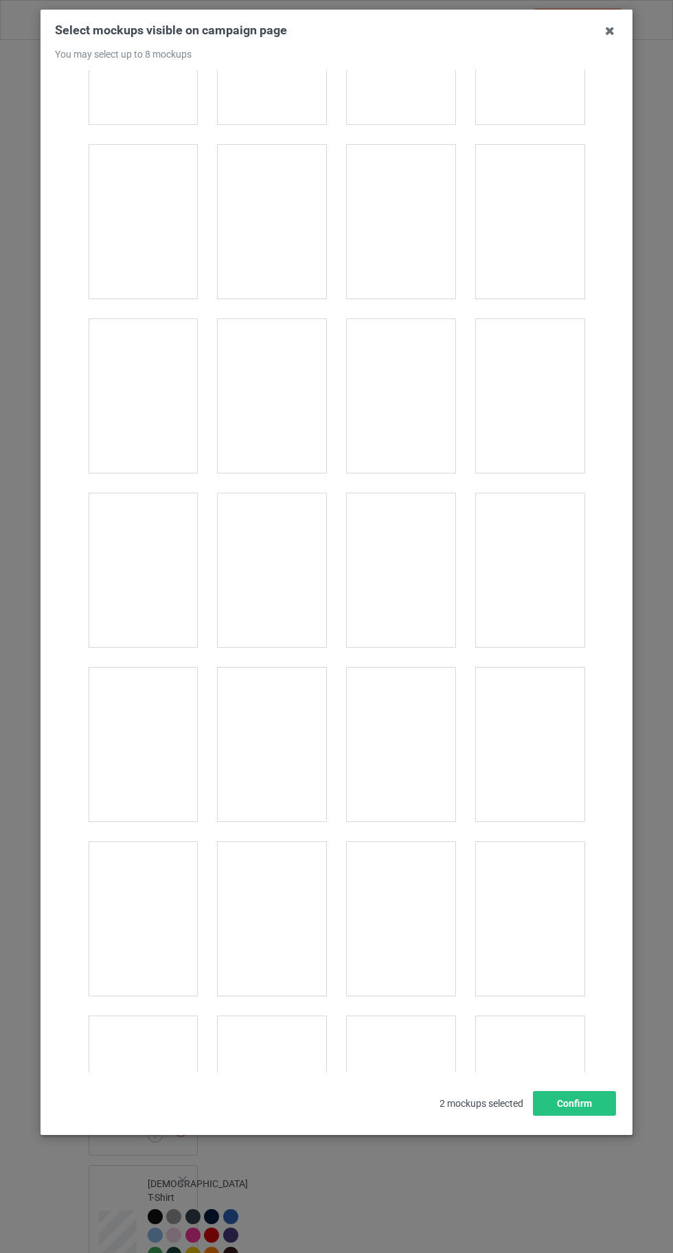
scroll to position [2200, 0]
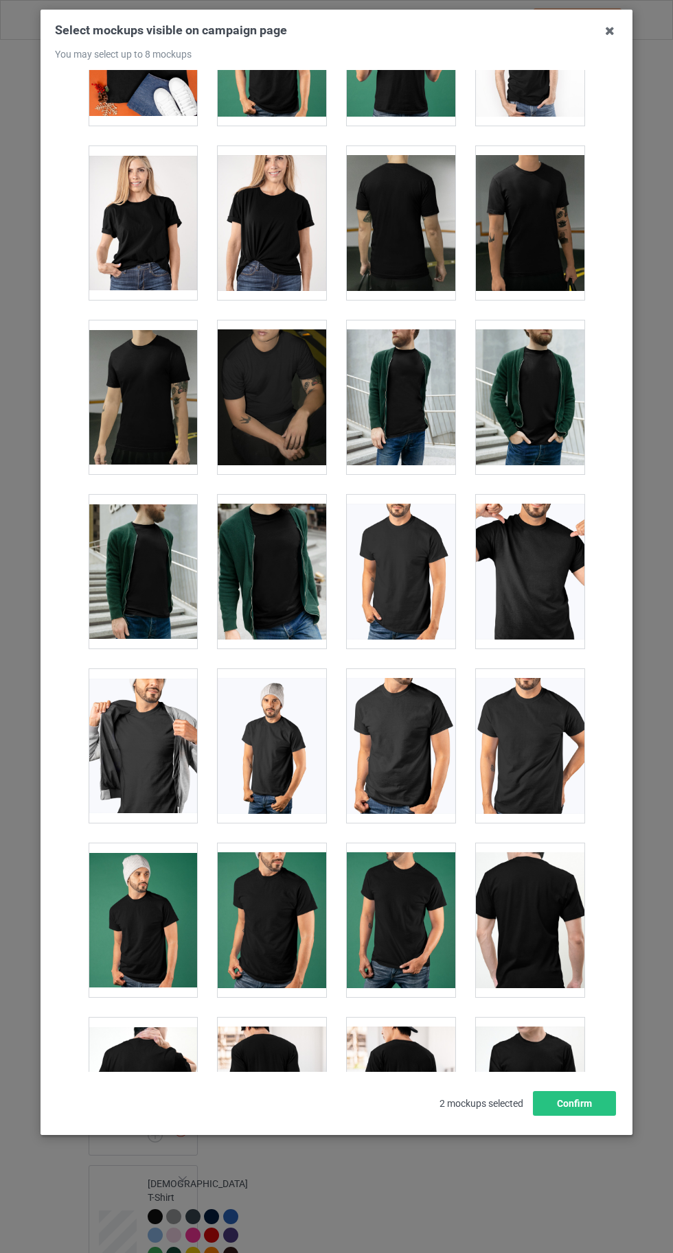
click at [277, 235] on div at bounding box center [272, 223] width 108 height 154
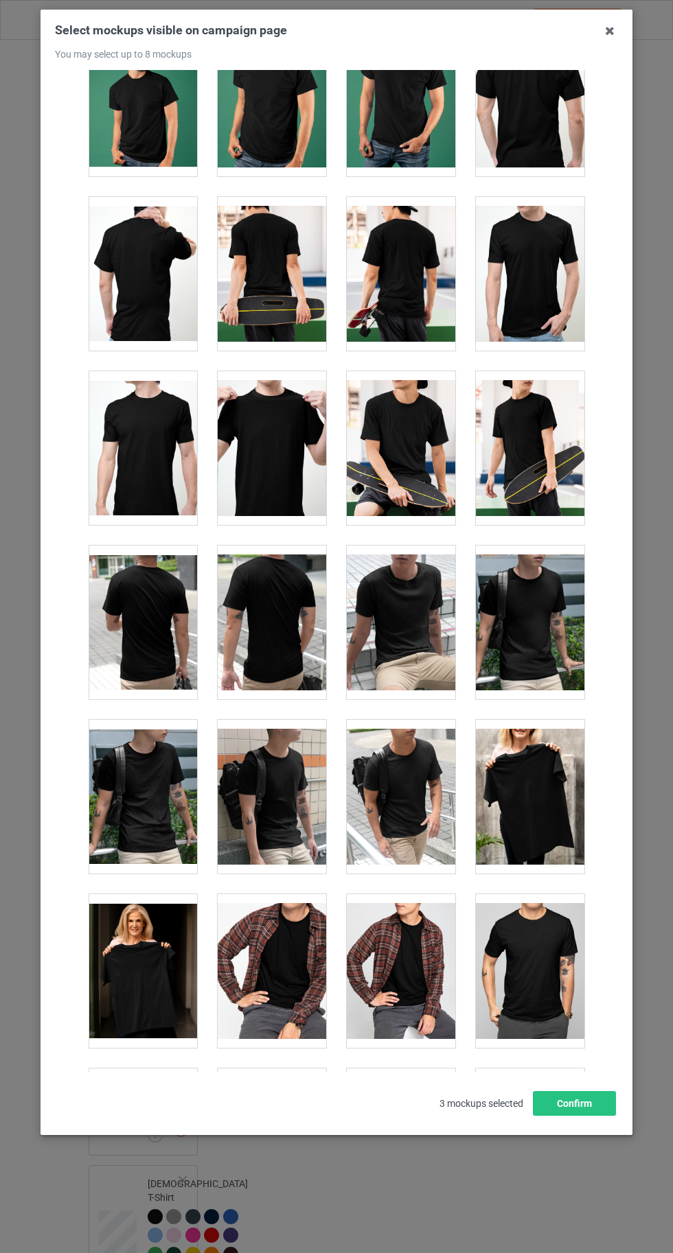
scroll to position [3059, 0]
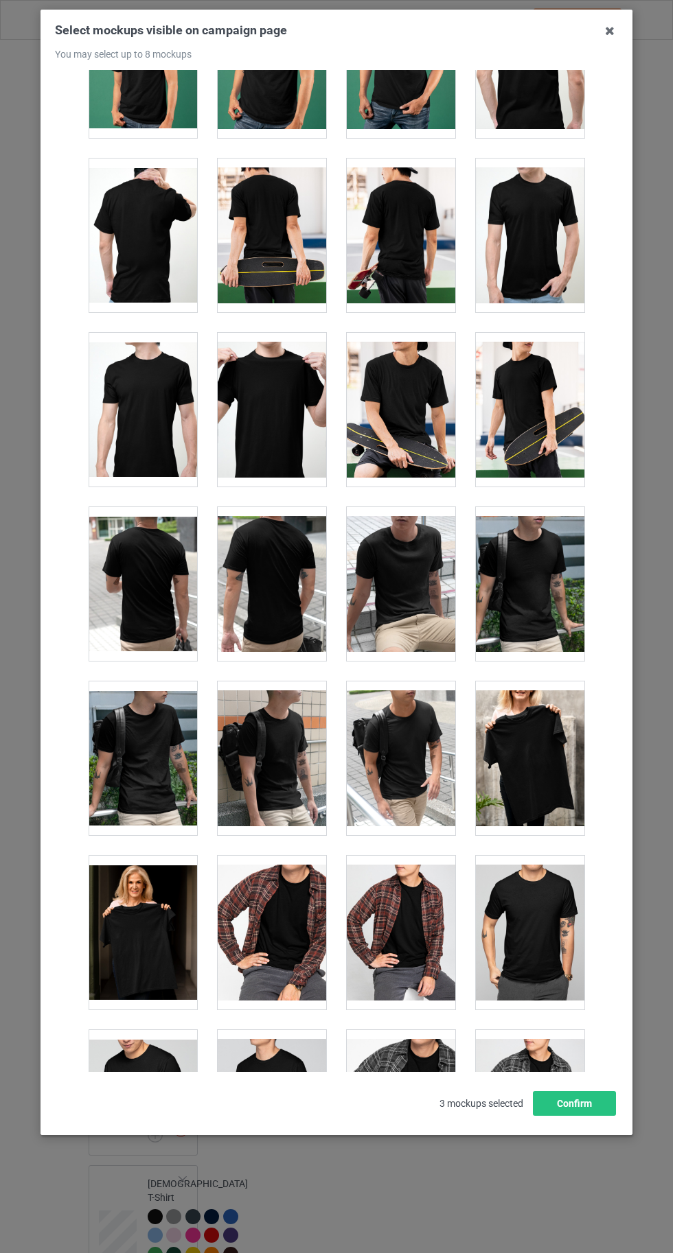
click at [398, 410] on div at bounding box center [401, 410] width 108 height 154
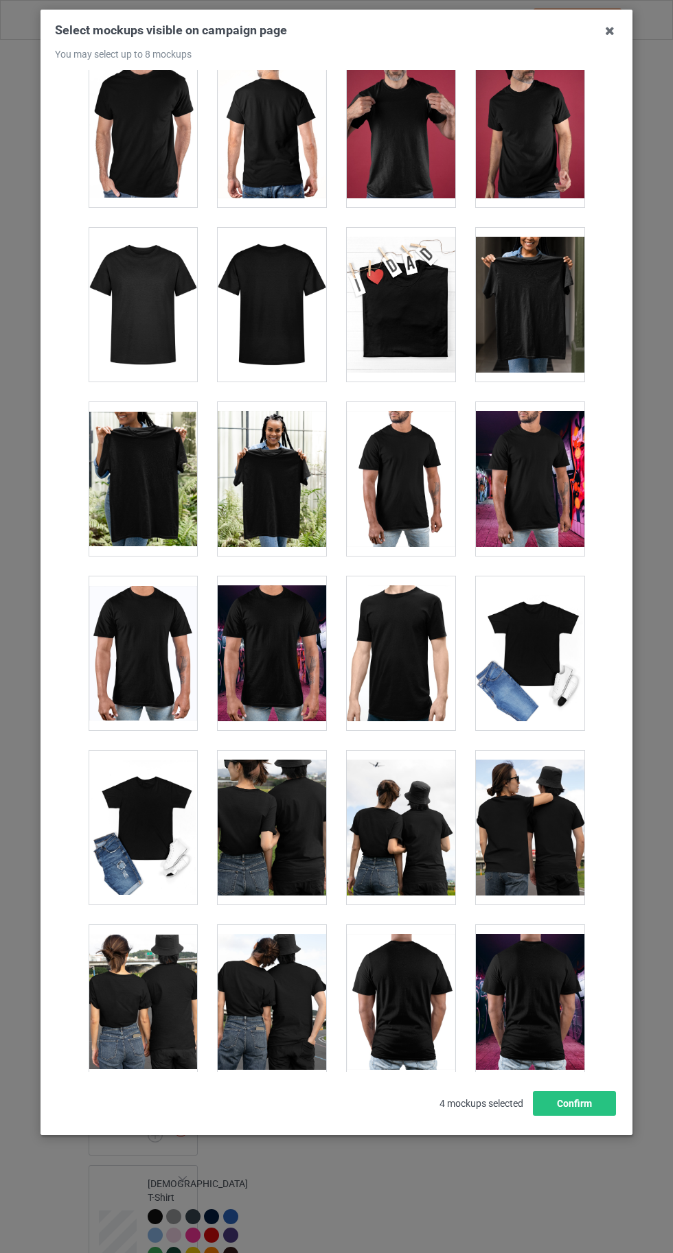
scroll to position [18923, 0]
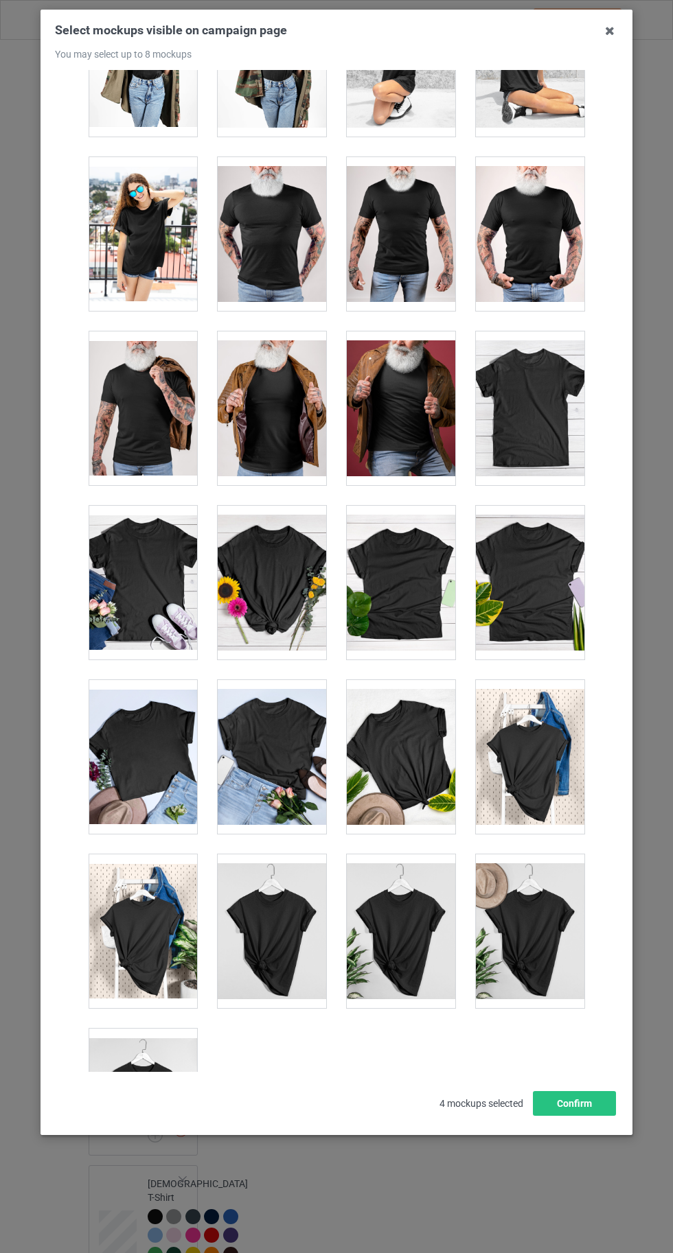
click at [137, 1065] on div at bounding box center [143, 1106] width 108 height 154
click at [388, 880] on div at bounding box center [401, 931] width 108 height 154
click at [590, 1116] on button "Confirm" at bounding box center [574, 1103] width 83 height 25
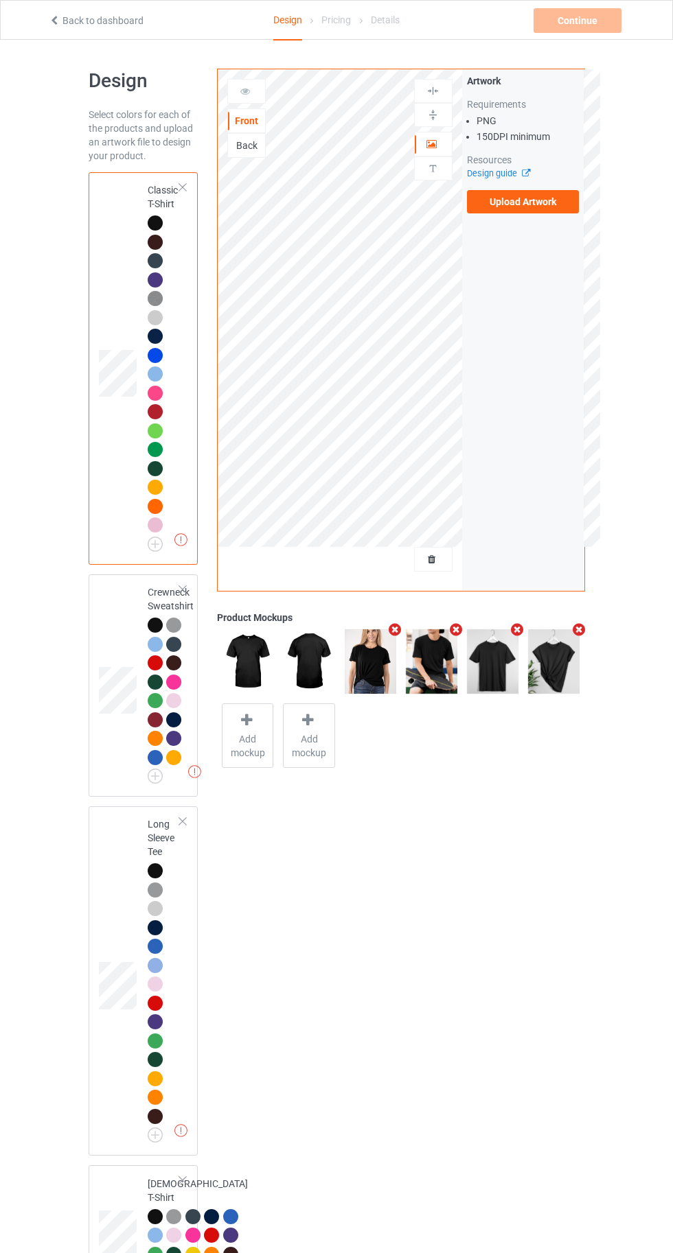
click at [517, 203] on label "Upload Artwork" at bounding box center [523, 201] width 113 height 23
click at [0, 0] on input "Upload Artwork" at bounding box center [0, 0] width 0 height 0
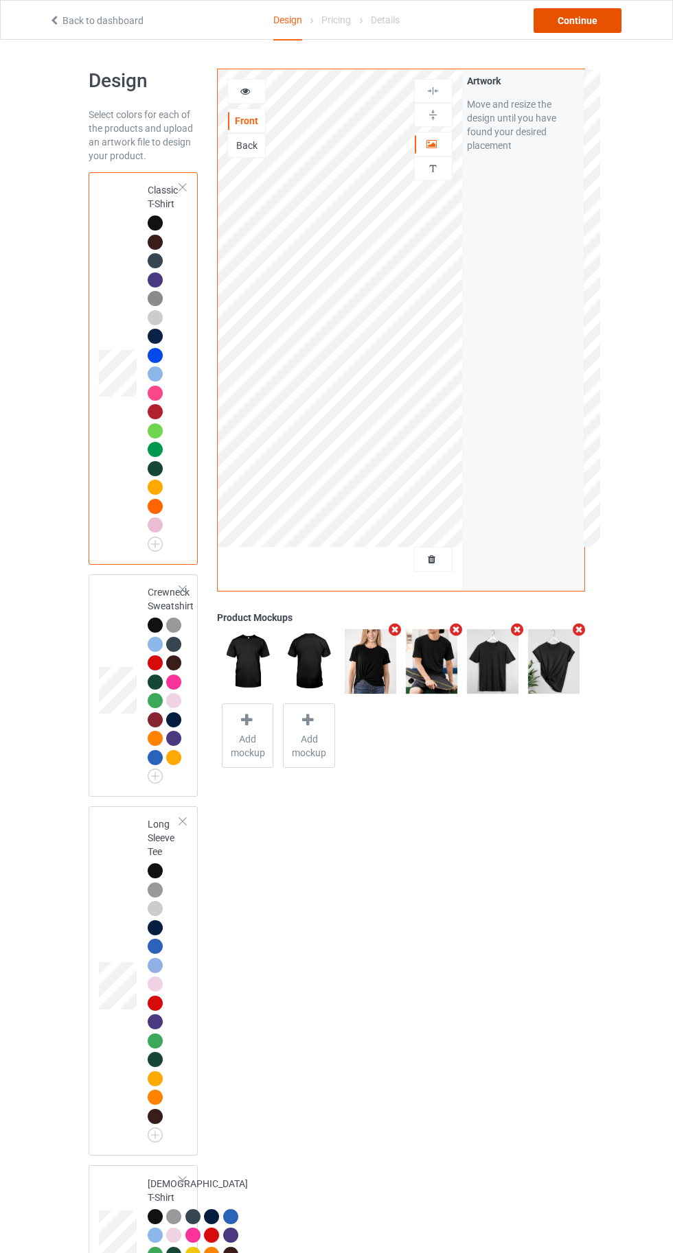
click at [572, 18] on div "Continue" at bounding box center [577, 20] width 88 height 25
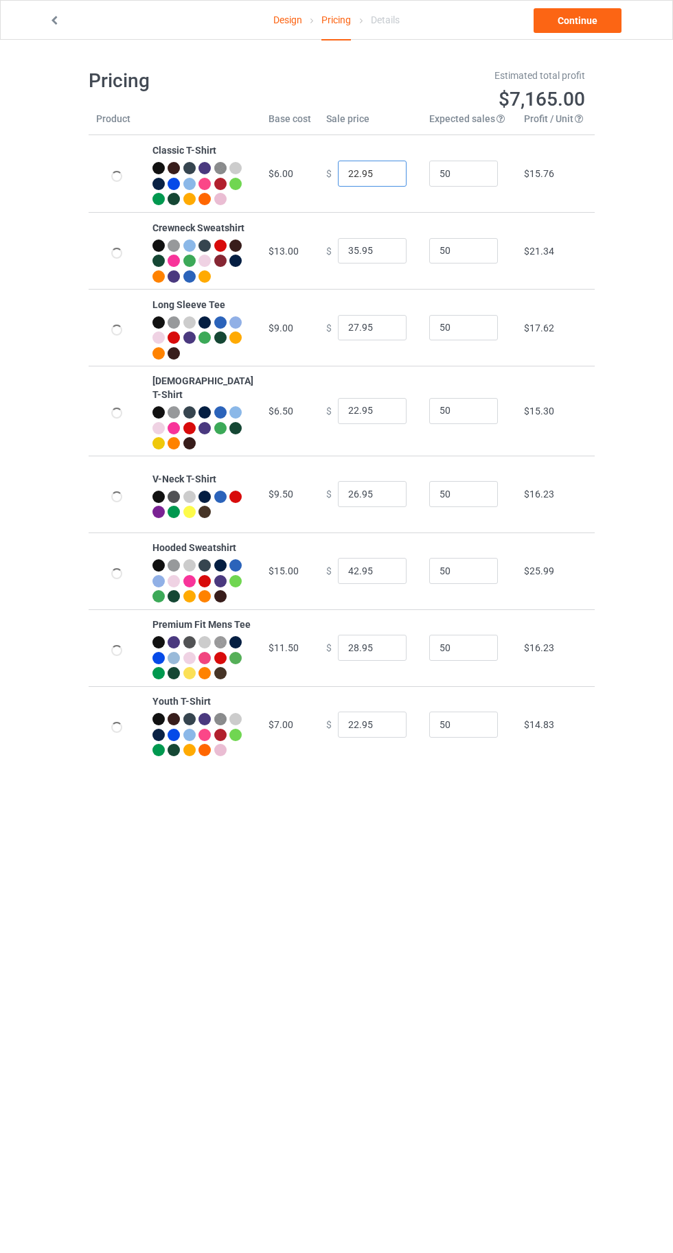
click at [344, 177] on input "22.95" at bounding box center [372, 174] width 69 height 26
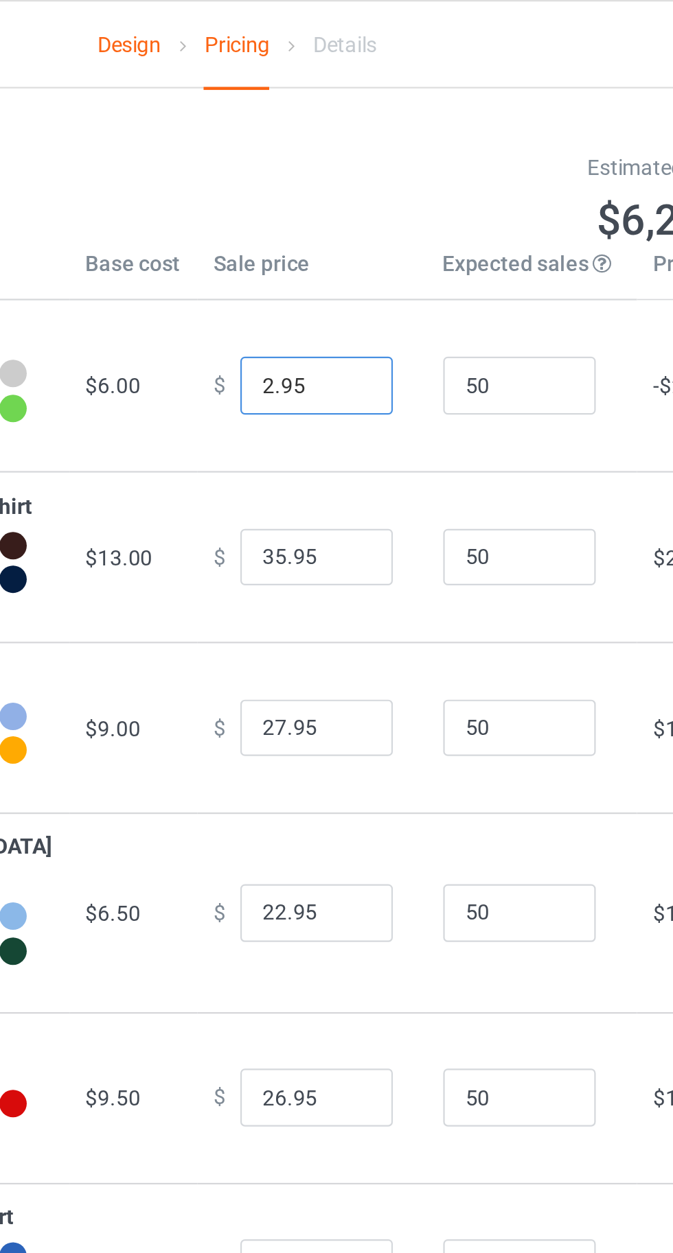
type input "20.95"
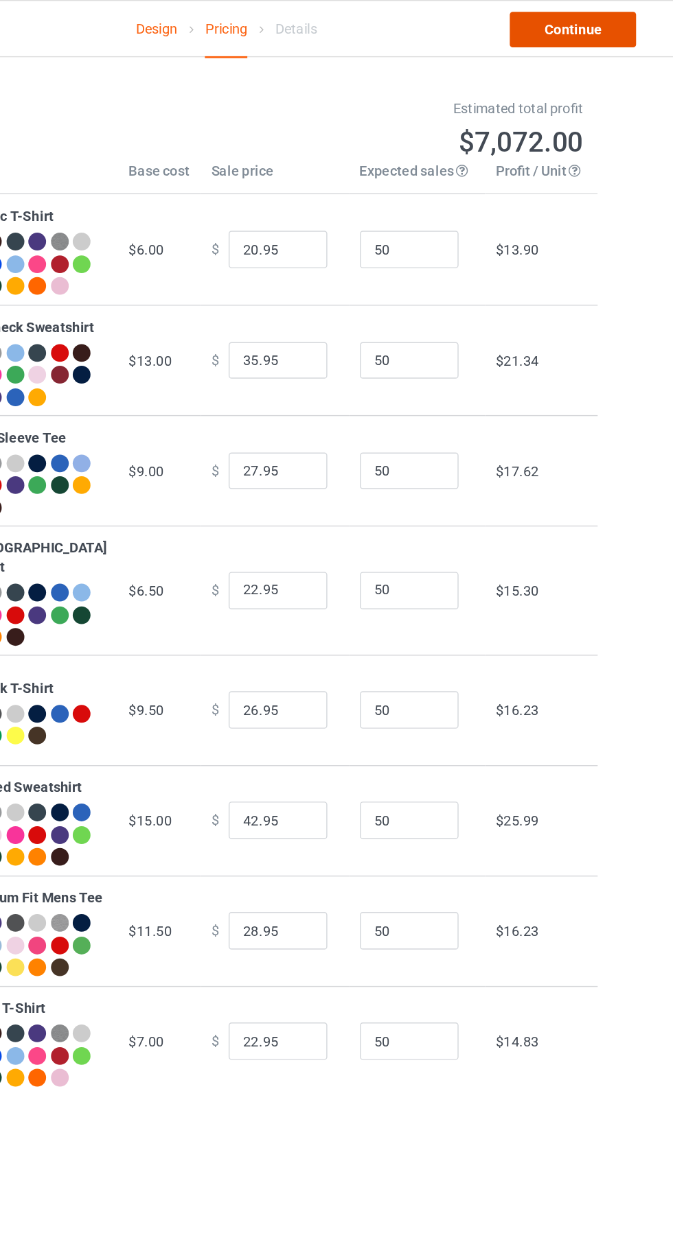
click at [572, 19] on link "Continue" at bounding box center [577, 20] width 88 height 25
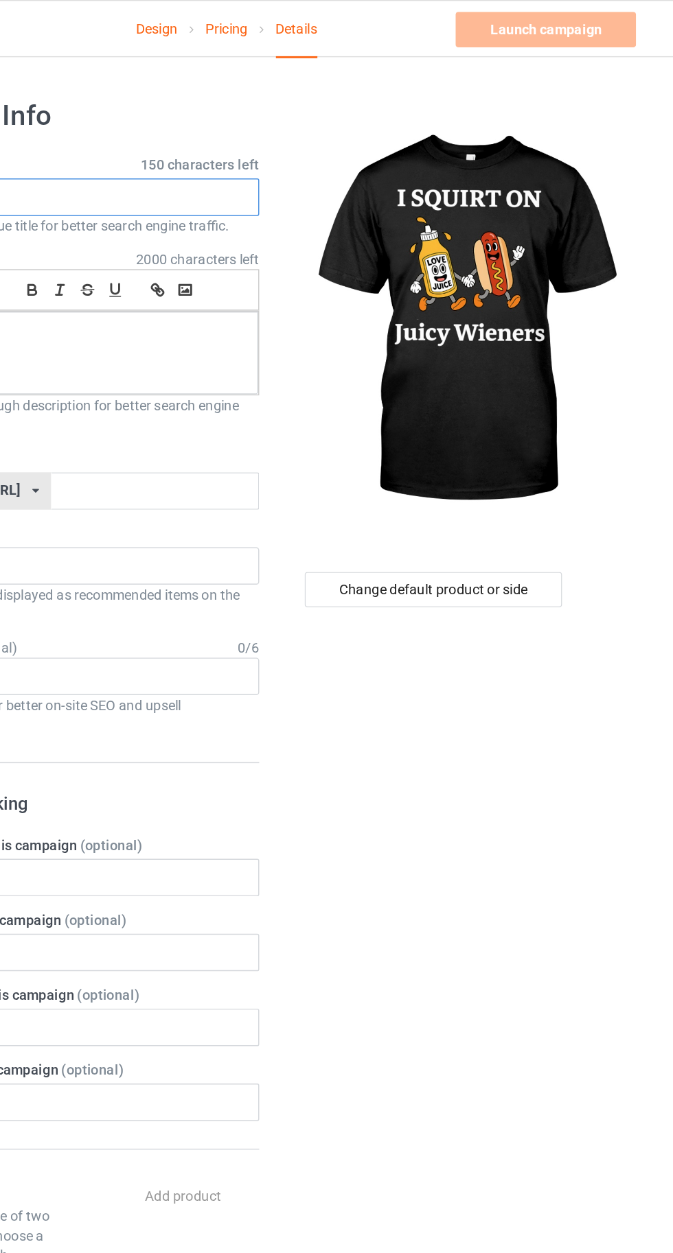
click at [250, 136] on input "text" at bounding box center [224, 137] width 270 height 26
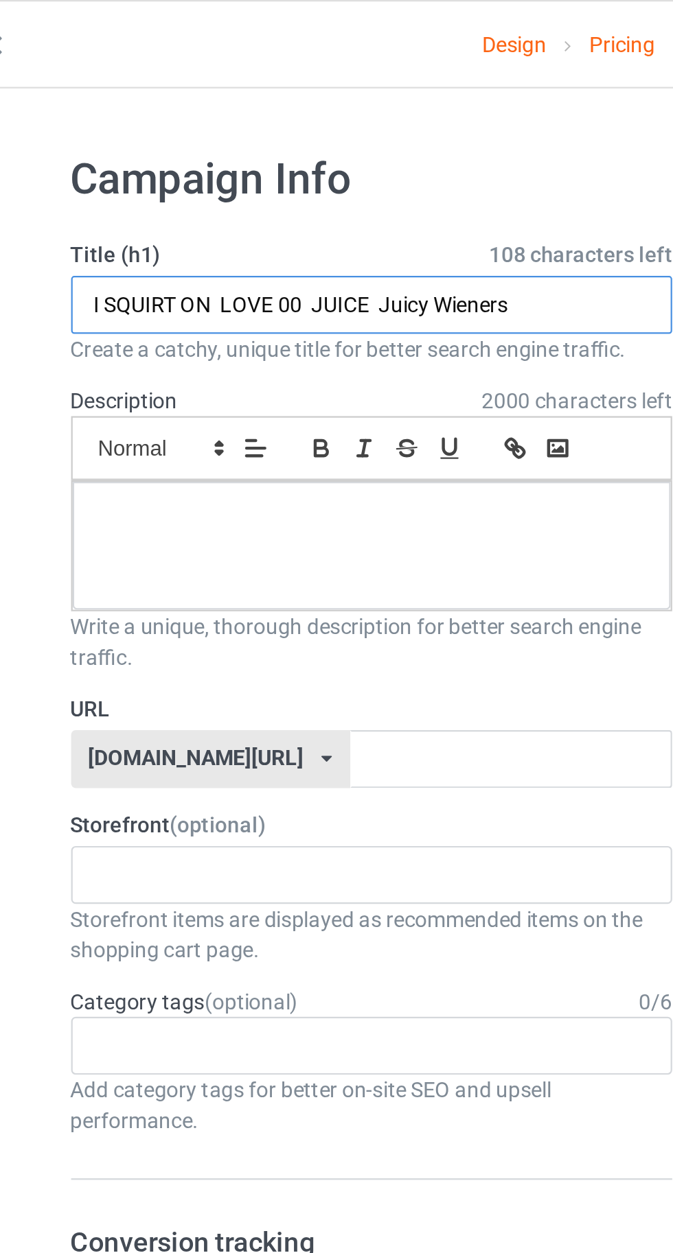
type input "I SQUIRT ON LOVE 00 JUICE Juicy Wieners"
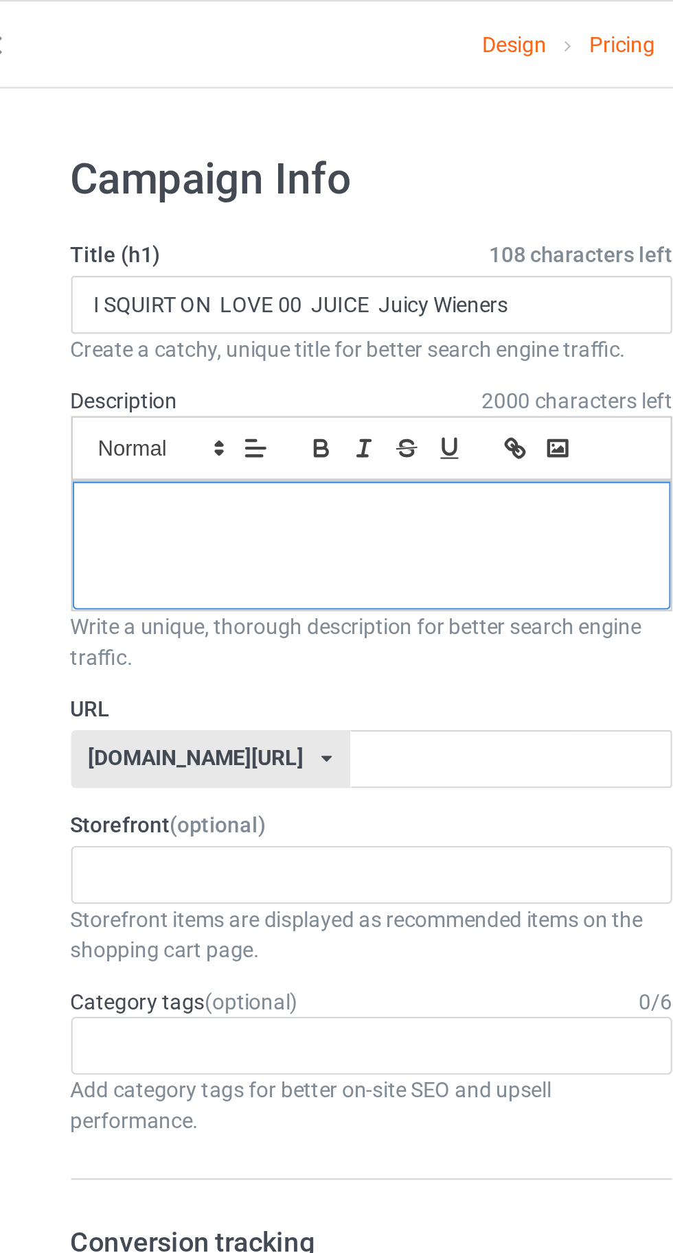
click at [154, 248] on div at bounding box center [223, 246] width 269 height 58
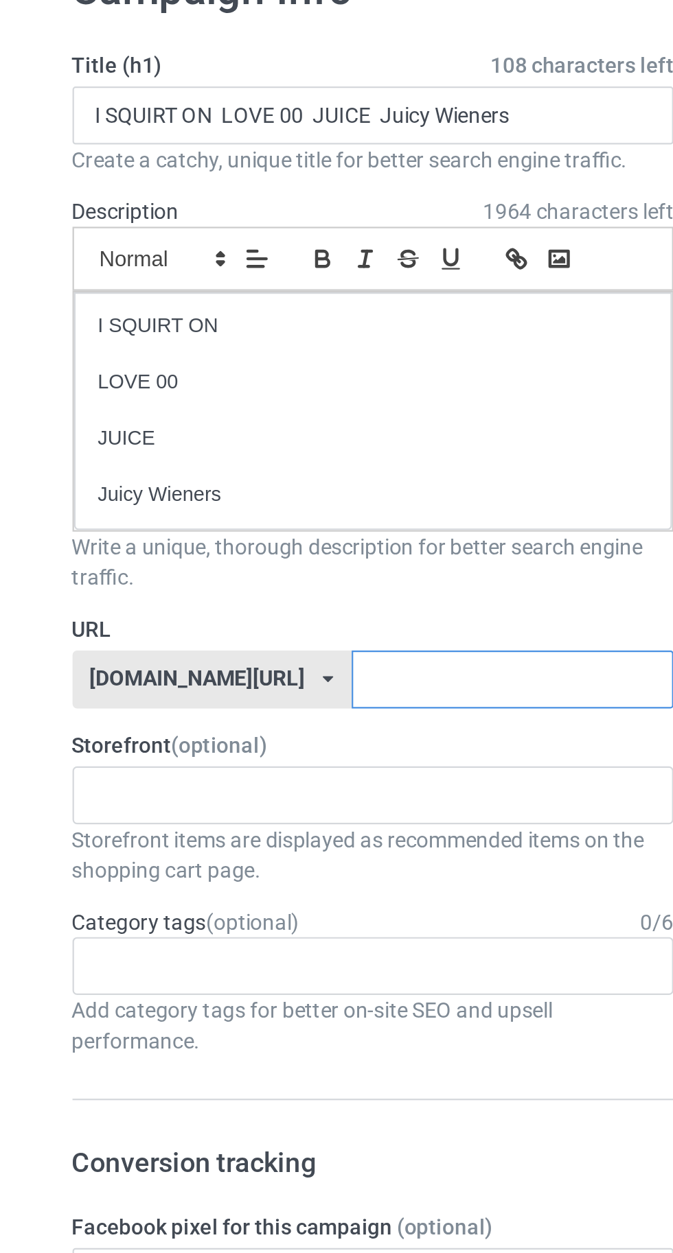
click at [282, 386] on input "text" at bounding box center [286, 391] width 145 height 26
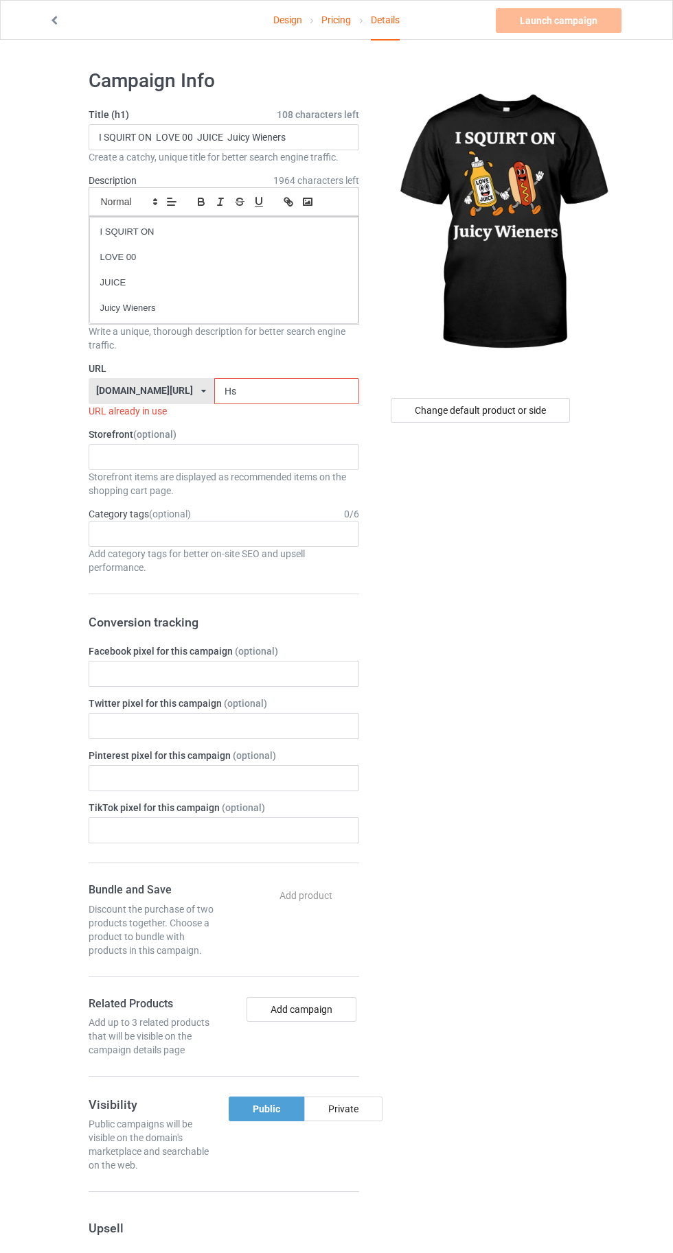
type input "Hsk"
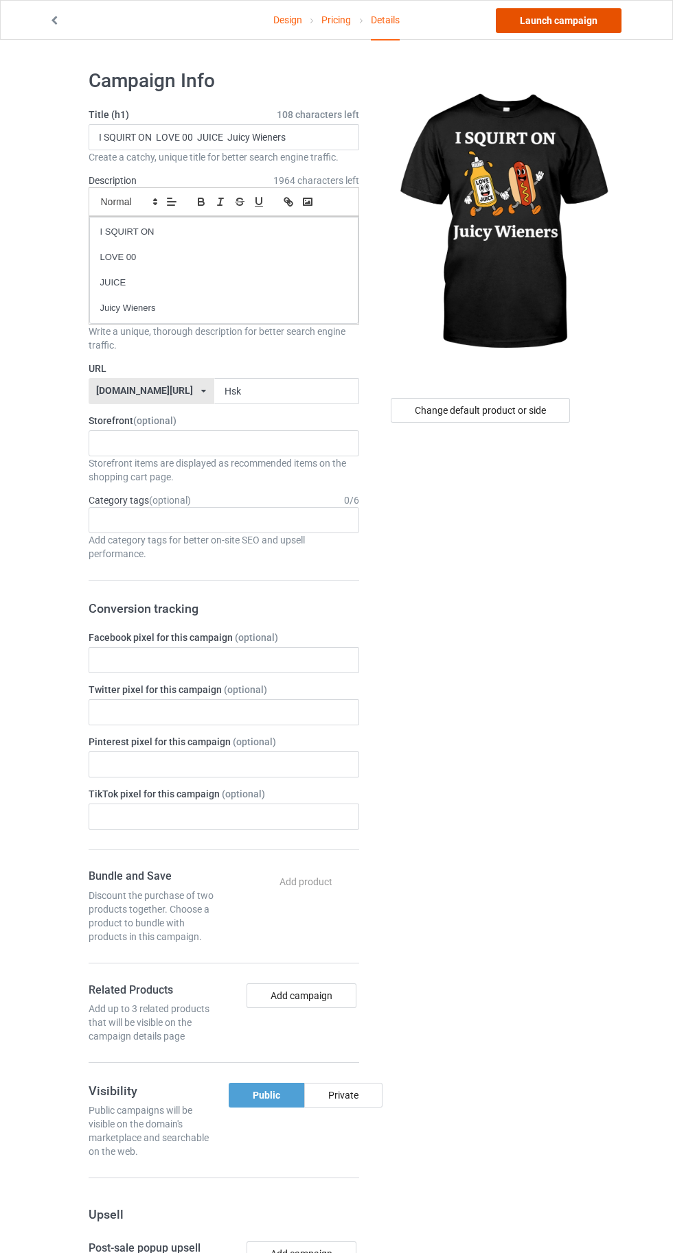
click at [541, 16] on link "Launch campaign" at bounding box center [558, 20] width 126 height 25
